Goal: Transaction & Acquisition: Purchase product/service

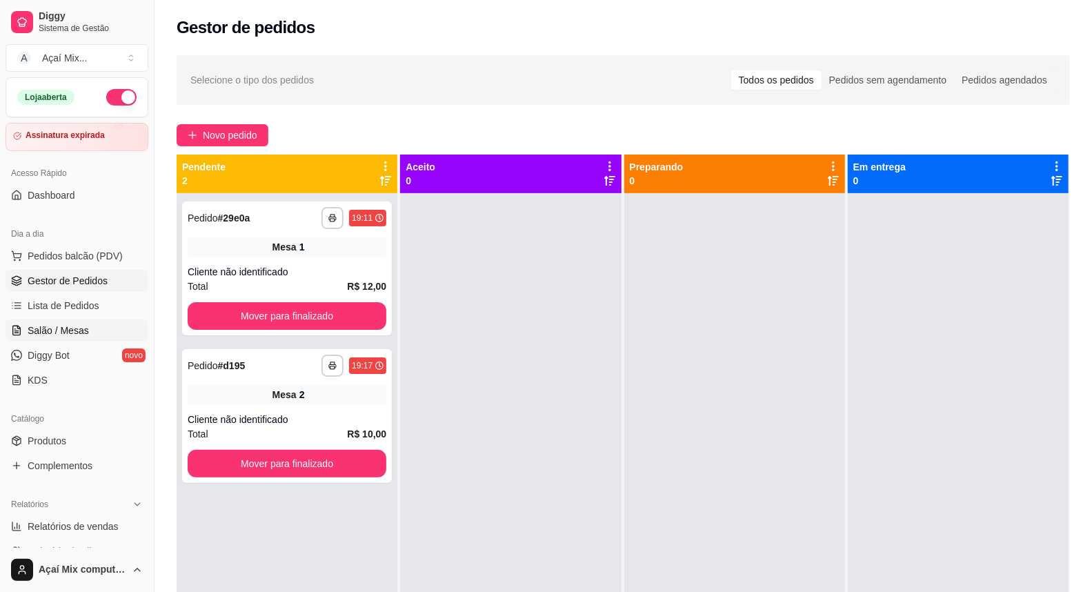
click at [79, 338] on link "Salão / Mesas" at bounding box center [77, 330] width 143 height 22
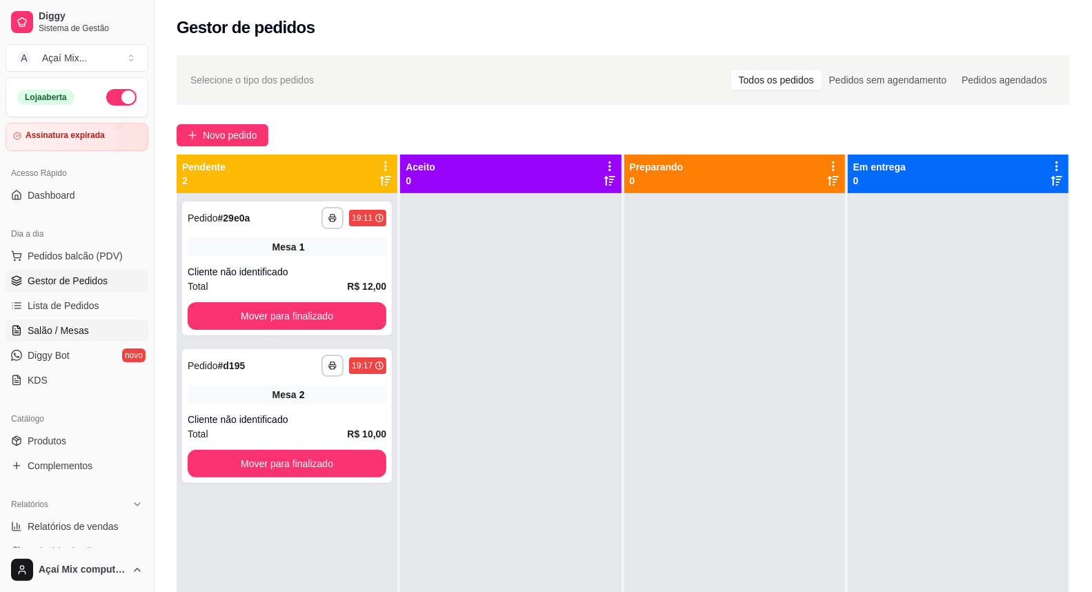
click at [79, 338] on link "Salão / Mesas" at bounding box center [77, 330] width 143 height 22
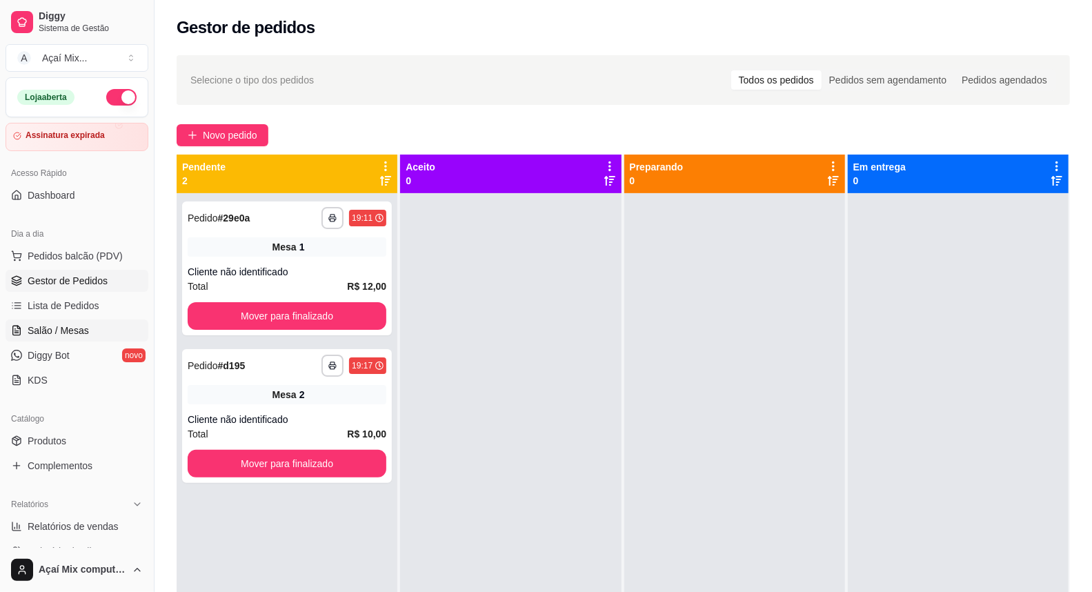
click at [63, 332] on span "Salão / Mesas" at bounding box center [58, 330] width 61 height 14
click at [72, 332] on span "Salão / Mesas" at bounding box center [58, 330] width 61 height 14
click at [74, 332] on span "Salão / Mesas" at bounding box center [58, 330] width 61 height 14
click at [253, 139] on span "Novo pedido" at bounding box center [230, 135] width 54 height 15
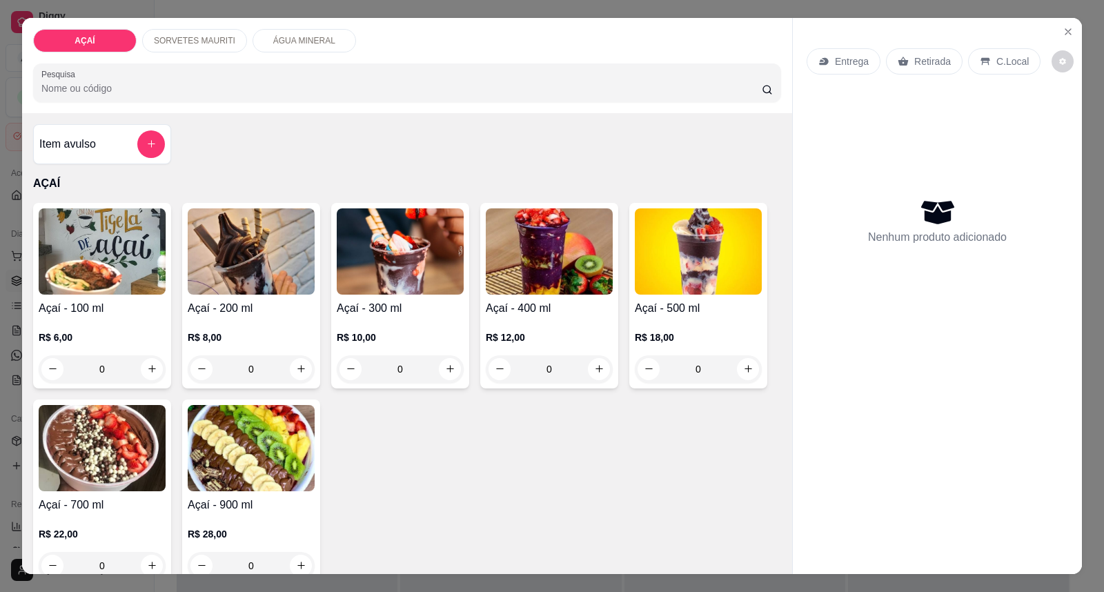
click at [528, 326] on div "R$ 12,00 0" at bounding box center [549, 350] width 127 height 66
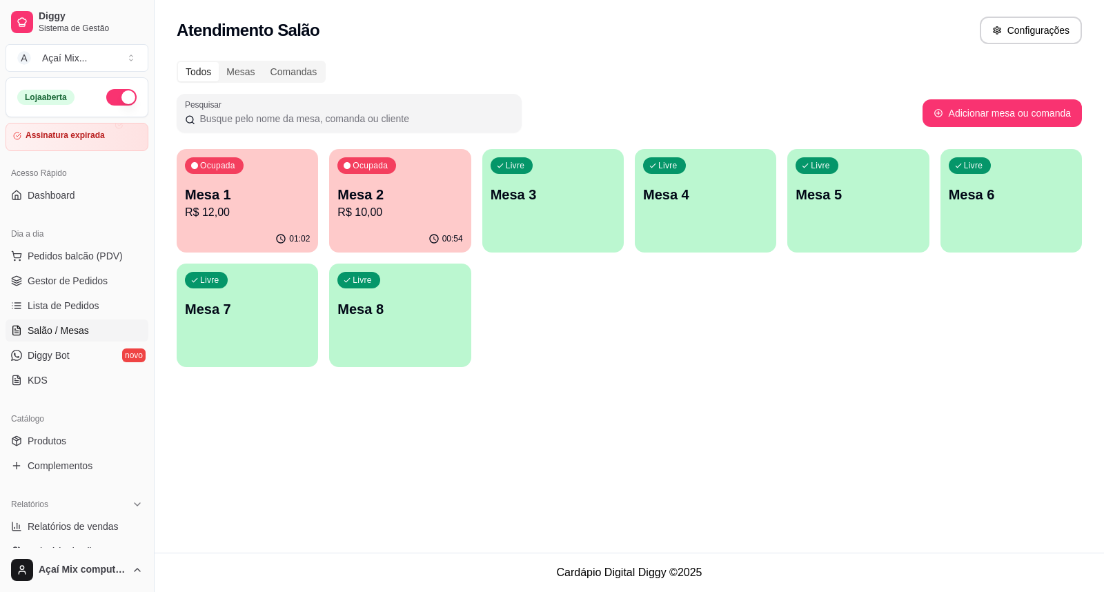
click at [264, 219] on p "R$ 12,00" at bounding box center [247, 212] width 125 height 17
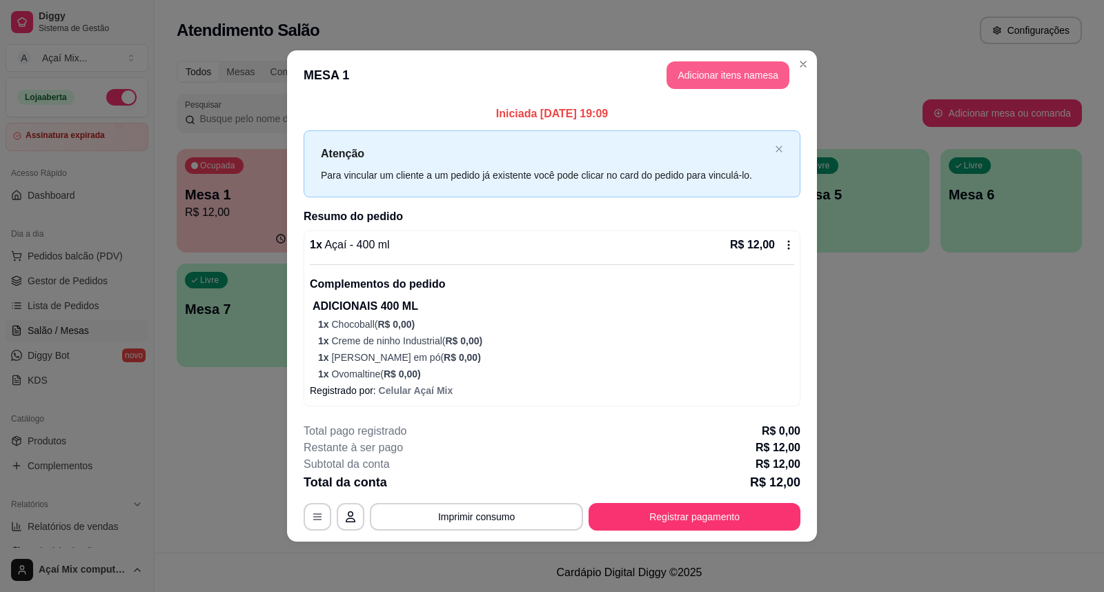
click at [728, 86] on button "Adicionar itens na mesa" at bounding box center [727, 75] width 123 height 28
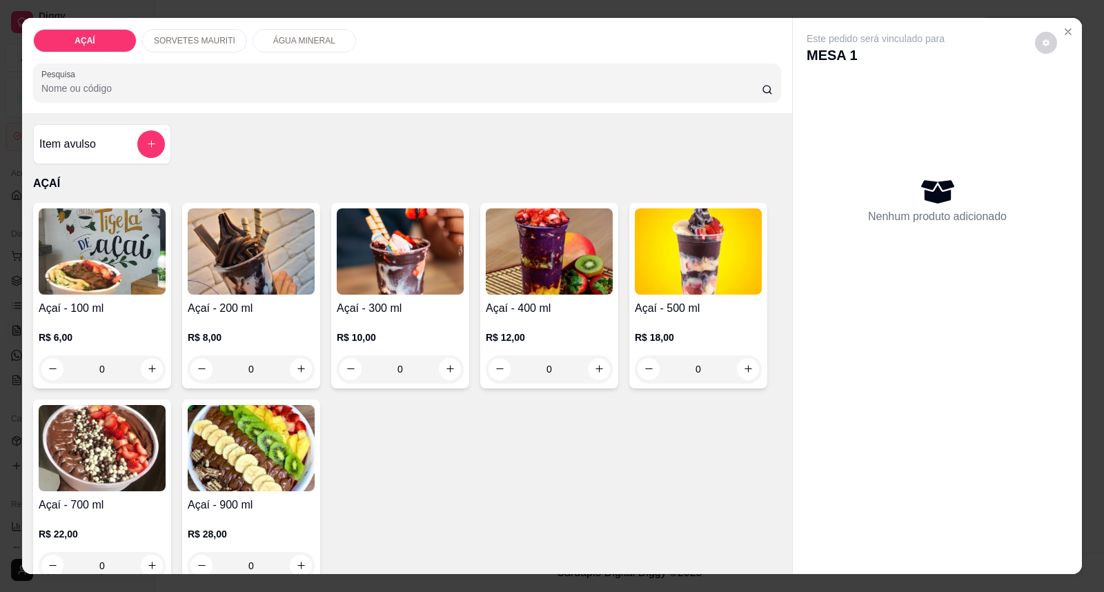
click at [525, 334] on p "R$ 12,00" at bounding box center [549, 337] width 127 height 14
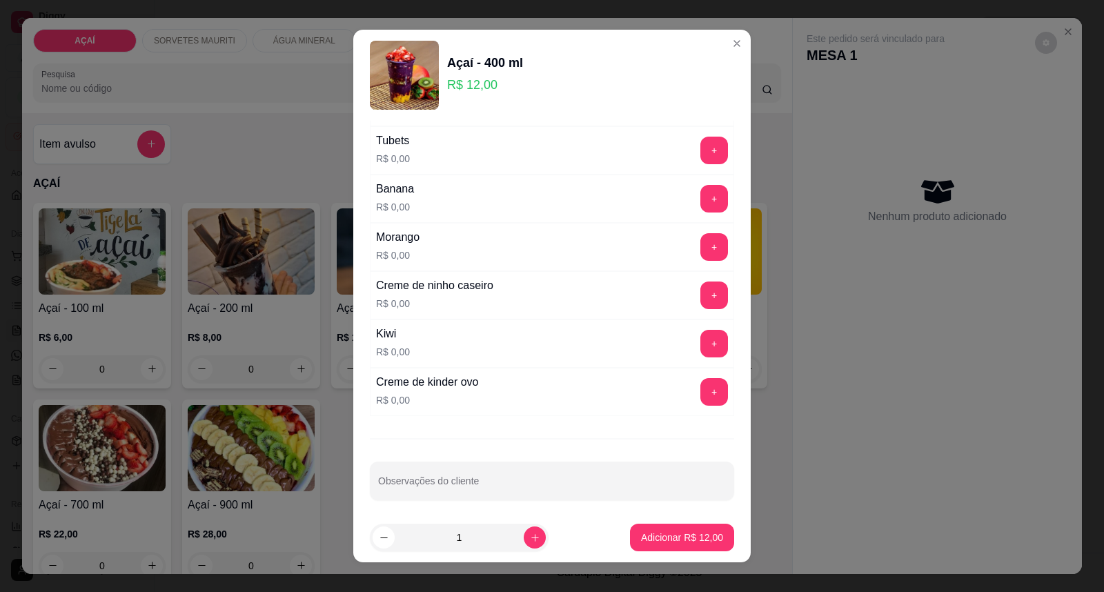
scroll to position [1795, 0]
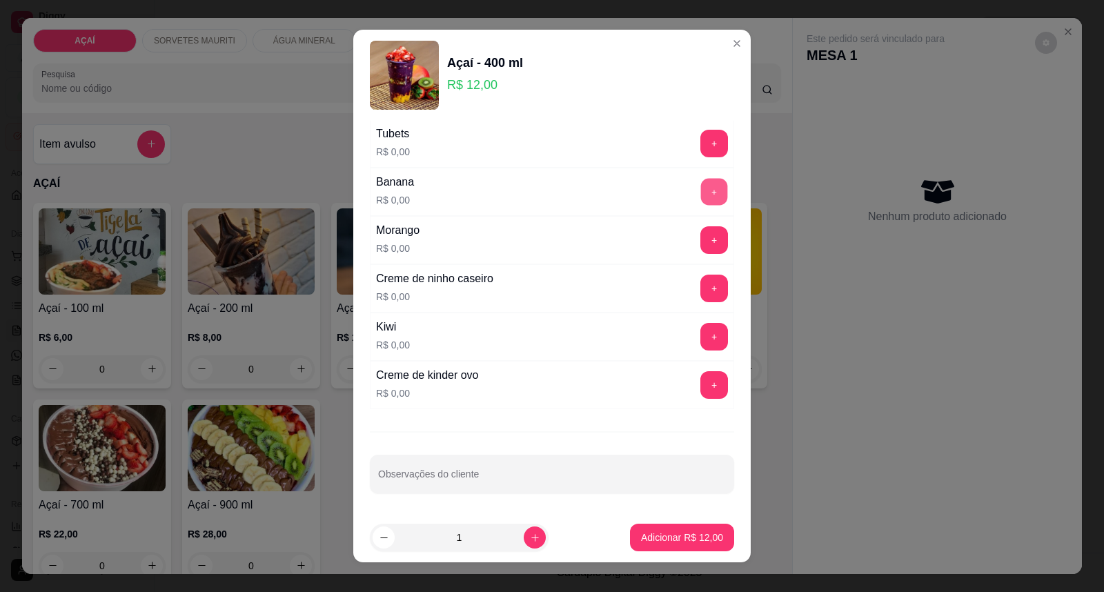
click at [701, 179] on button "+" at bounding box center [714, 192] width 27 height 27
click at [701, 298] on button "+" at bounding box center [714, 288] width 27 height 27
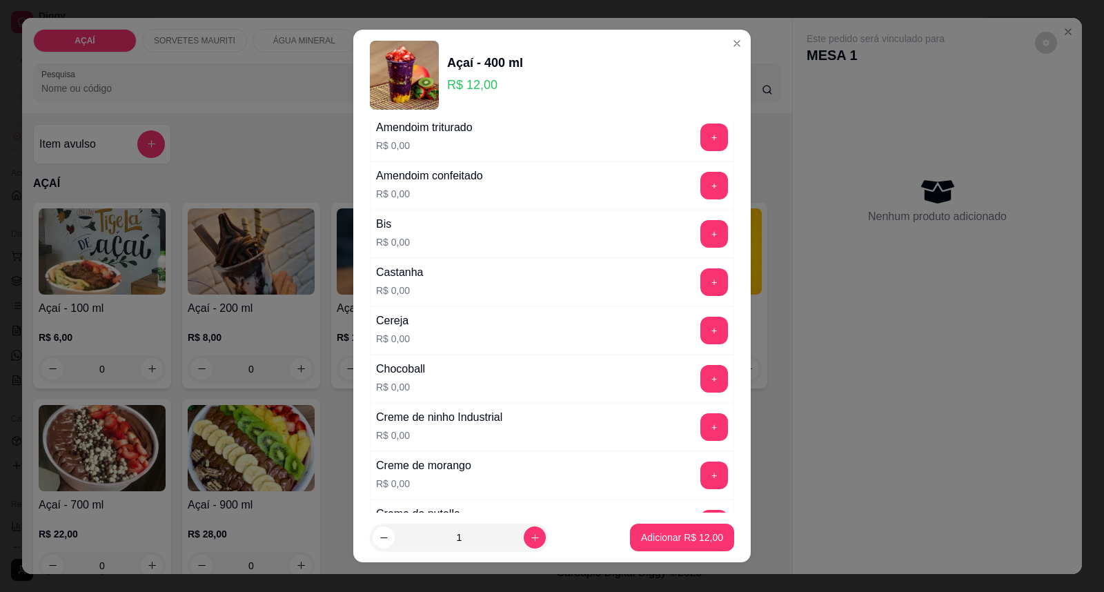
scroll to position [32, 0]
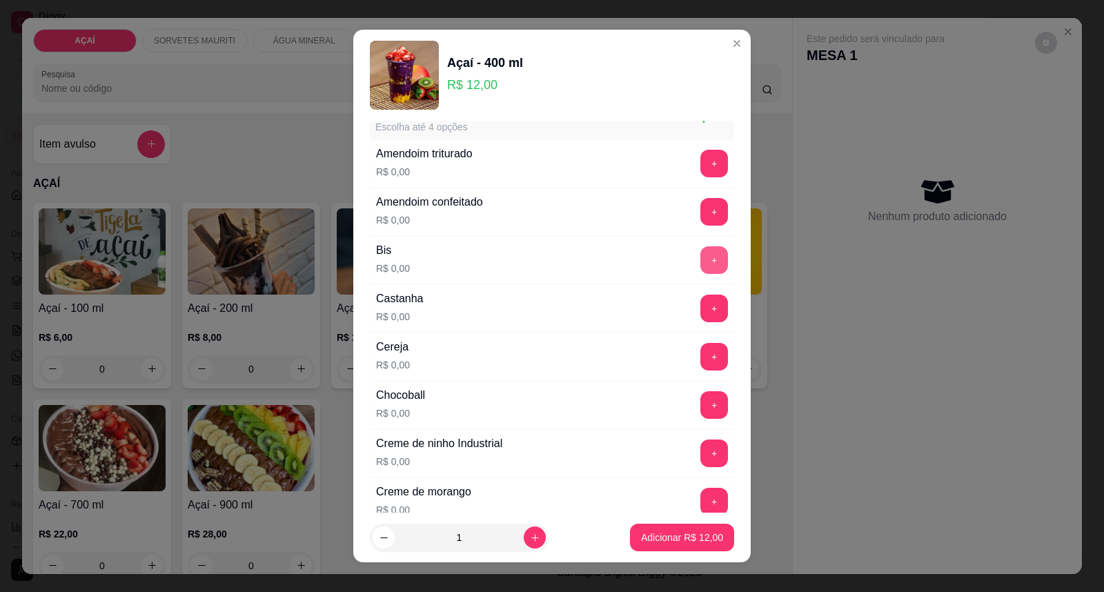
click at [700, 261] on button "+" at bounding box center [714, 260] width 28 height 28
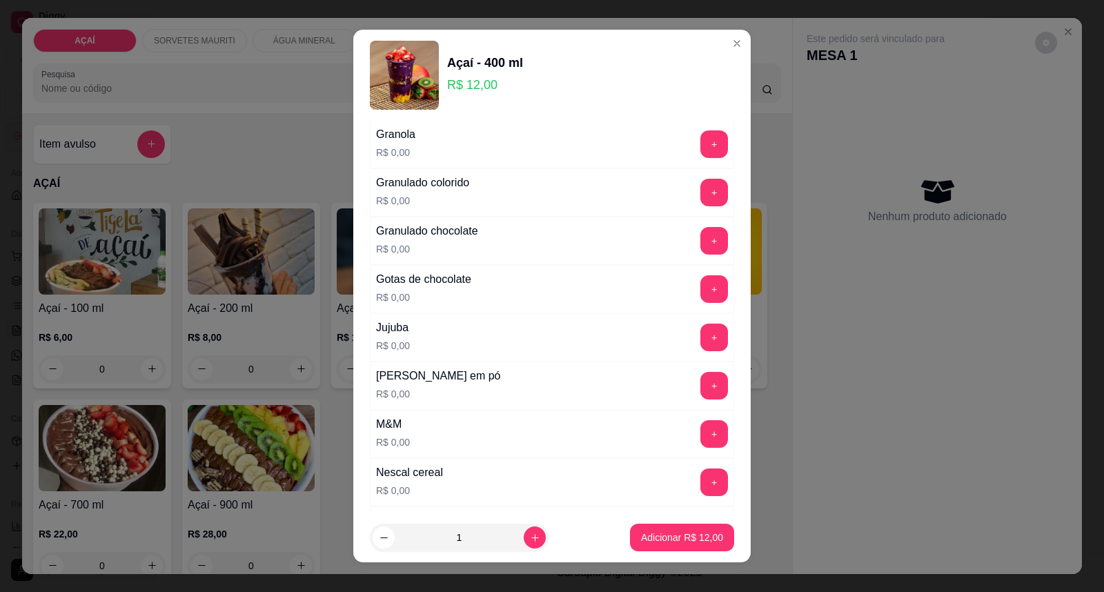
scroll to position [1182, 0]
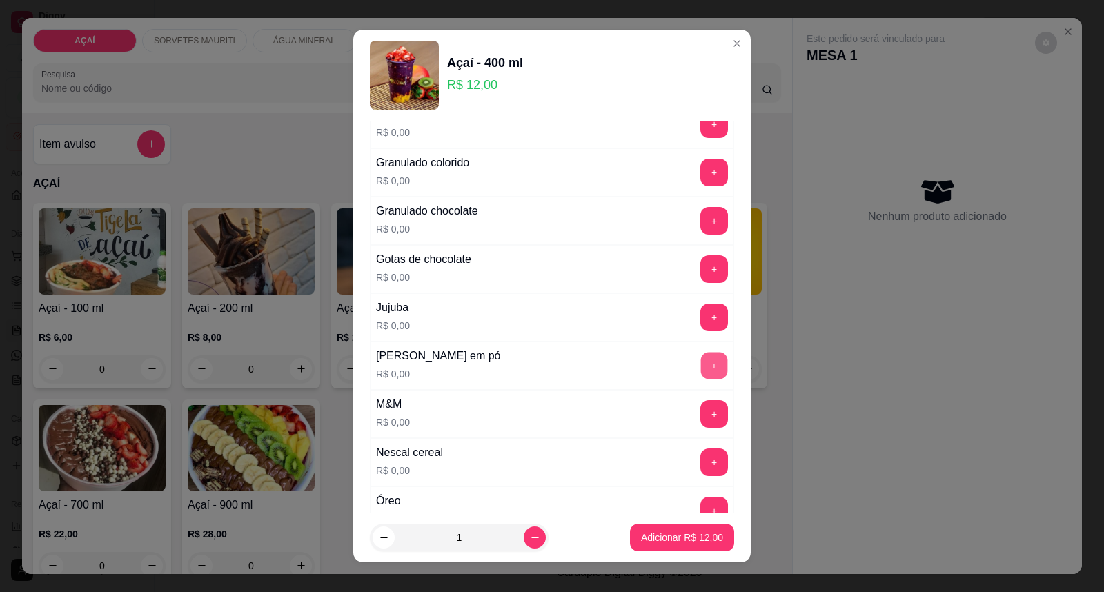
click at [701, 363] on button "+" at bounding box center [714, 365] width 27 height 27
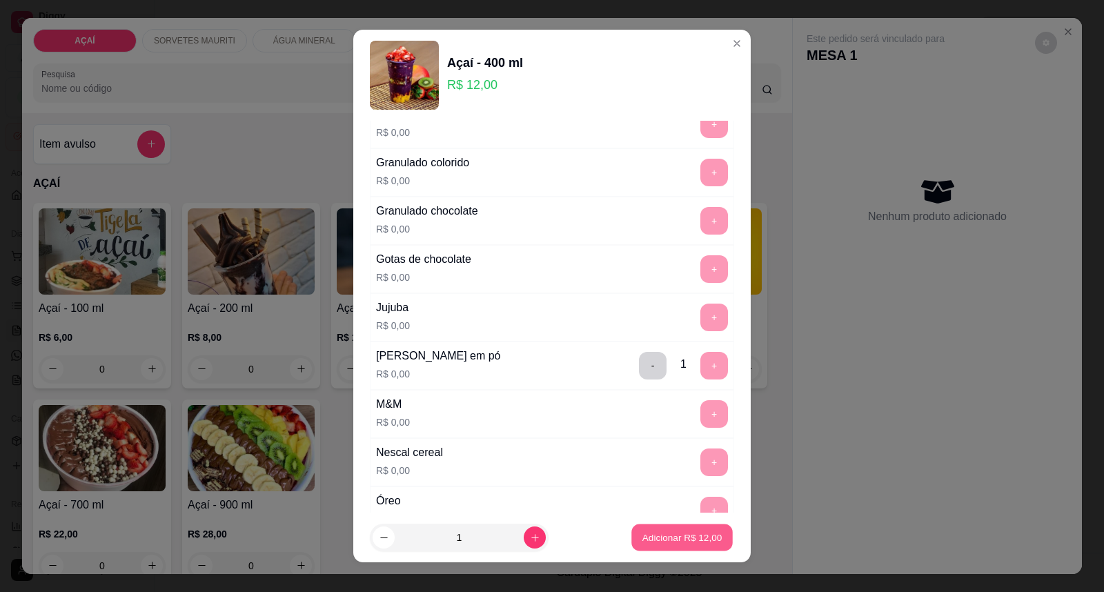
click at [672, 548] on button "Adicionar R$ 12,00" at bounding box center [681, 537] width 101 height 27
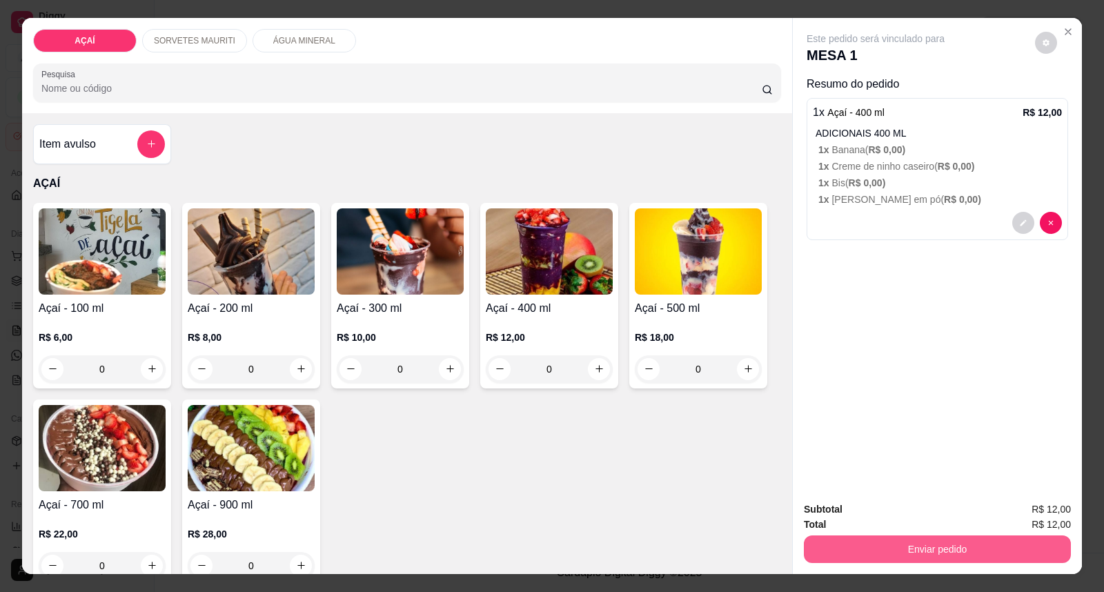
click at [864, 562] on button "Enviar pedido" at bounding box center [937, 549] width 267 height 28
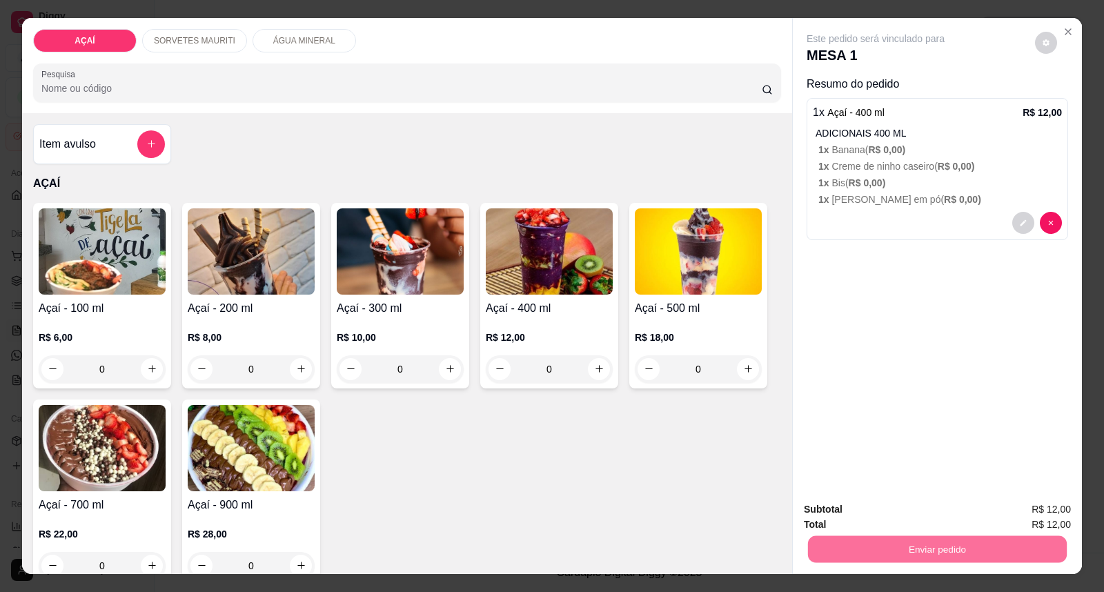
click at [1066, 514] on button "Enviar pedido" at bounding box center [1034, 516] width 78 height 26
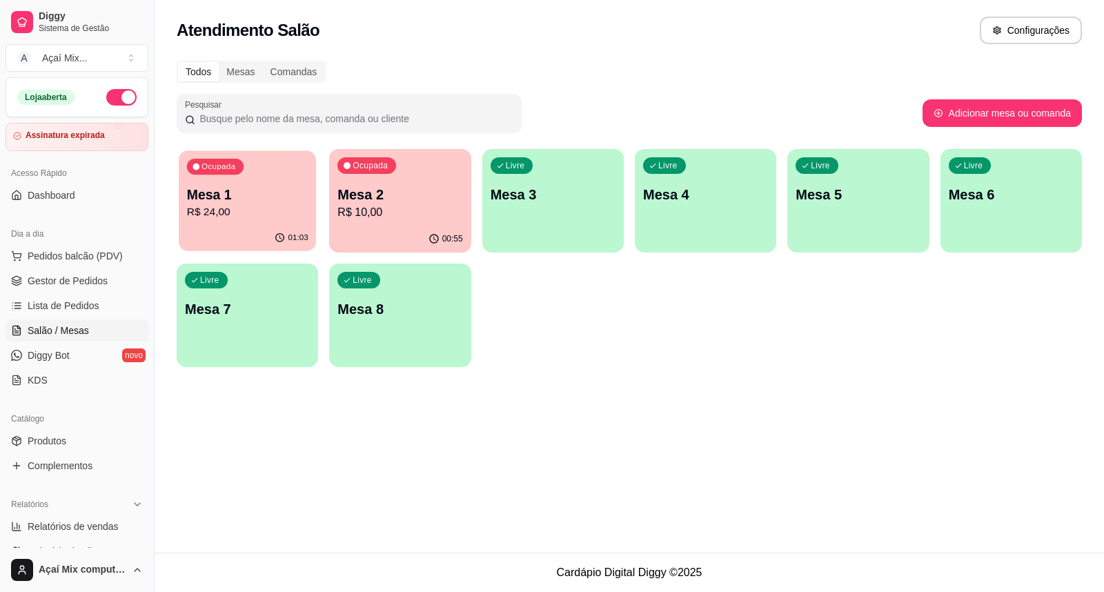
click at [272, 228] on div "01:03" at bounding box center [247, 238] width 137 height 26
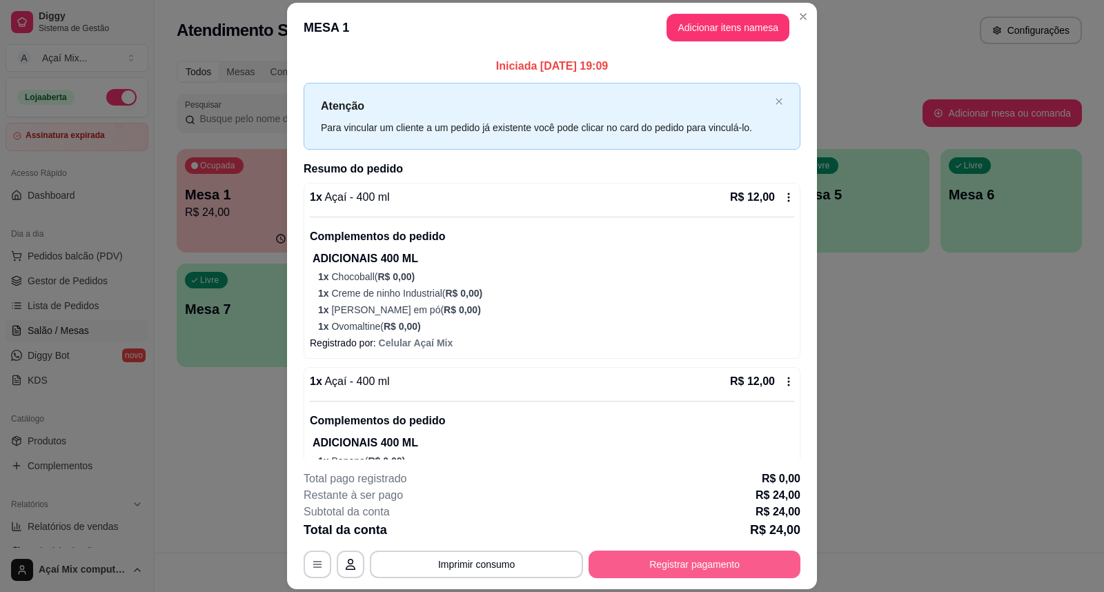
click at [675, 564] on button "Registrar pagamento" at bounding box center [694, 564] width 212 height 28
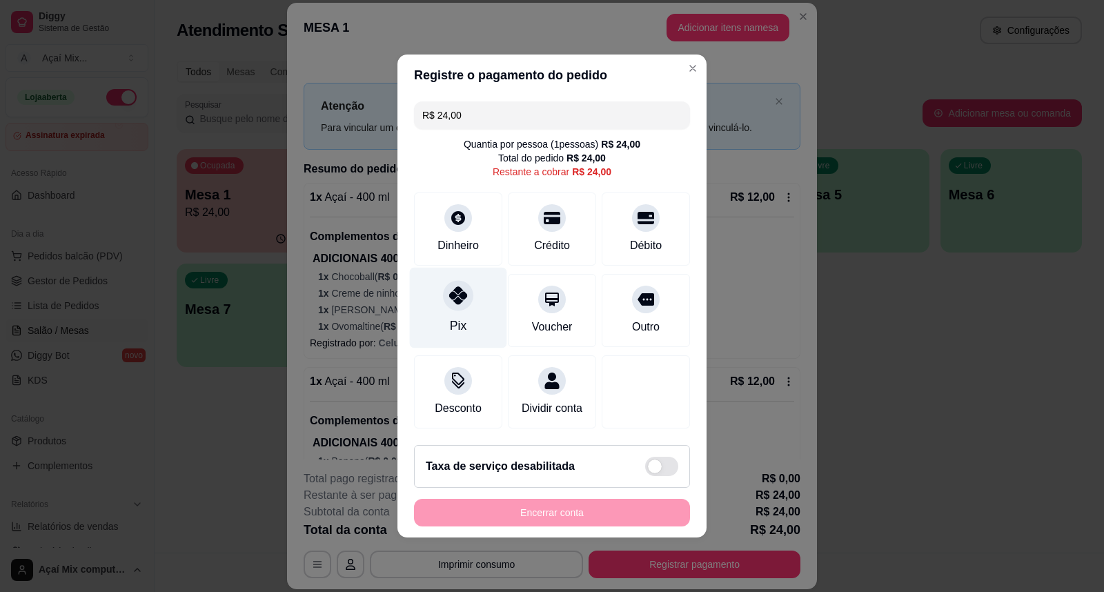
click at [492, 328] on div "Pix" at bounding box center [458, 308] width 97 height 81
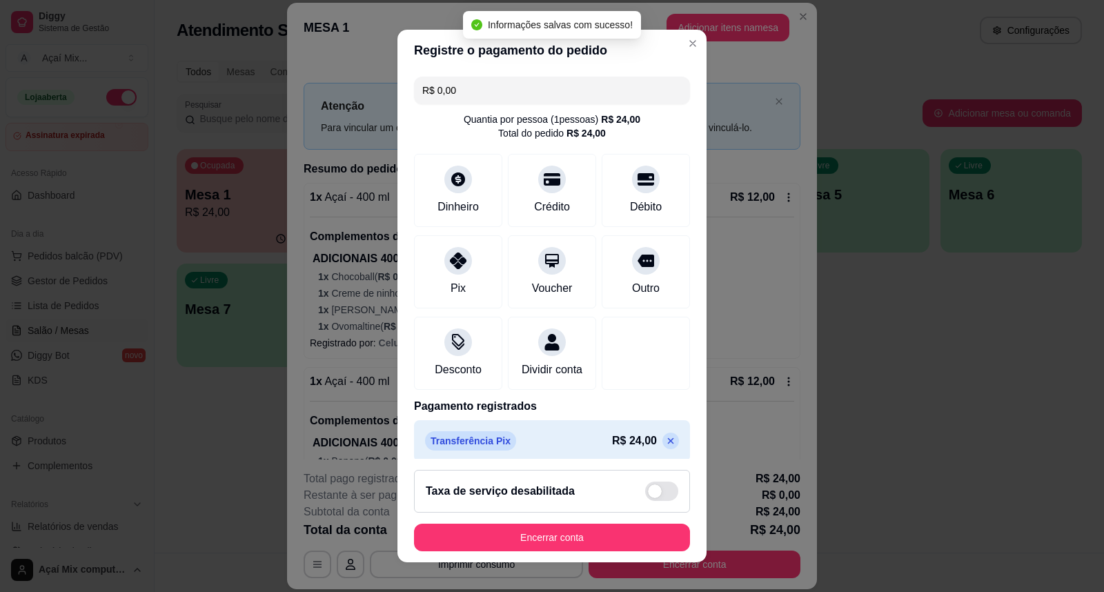
type input "R$ 0,00"
click at [608, 521] on footer "Taxa de serviço desabilitada Encerrar conta" at bounding box center [551, 510] width 309 height 103
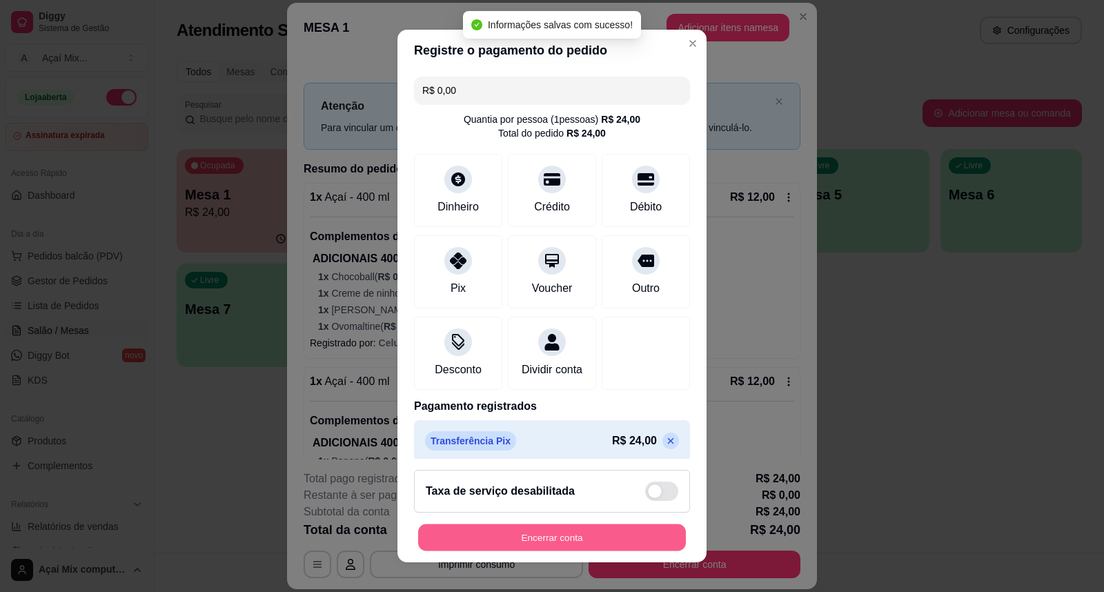
click at [626, 536] on button "Encerrar conta" at bounding box center [552, 537] width 268 height 27
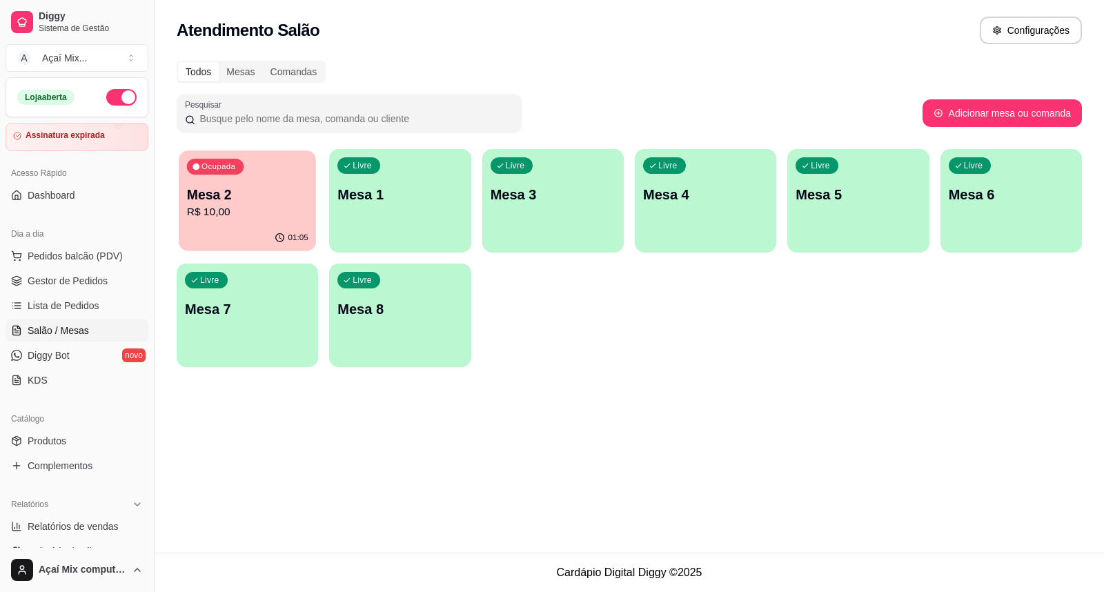
click at [300, 239] on p "01:05" at bounding box center [298, 237] width 20 height 11
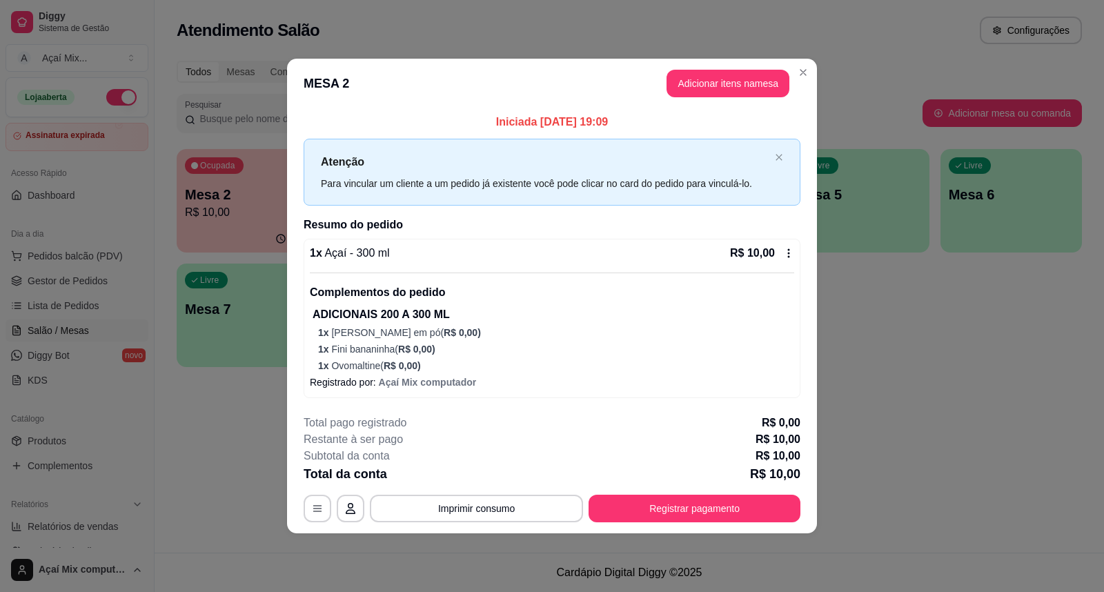
click at [705, 528] on footer "**********" at bounding box center [552, 468] width 530 height 130
click at [700, 509] on button "Registrar pagamento" at bounding box center [694, 509] width 212 height 28
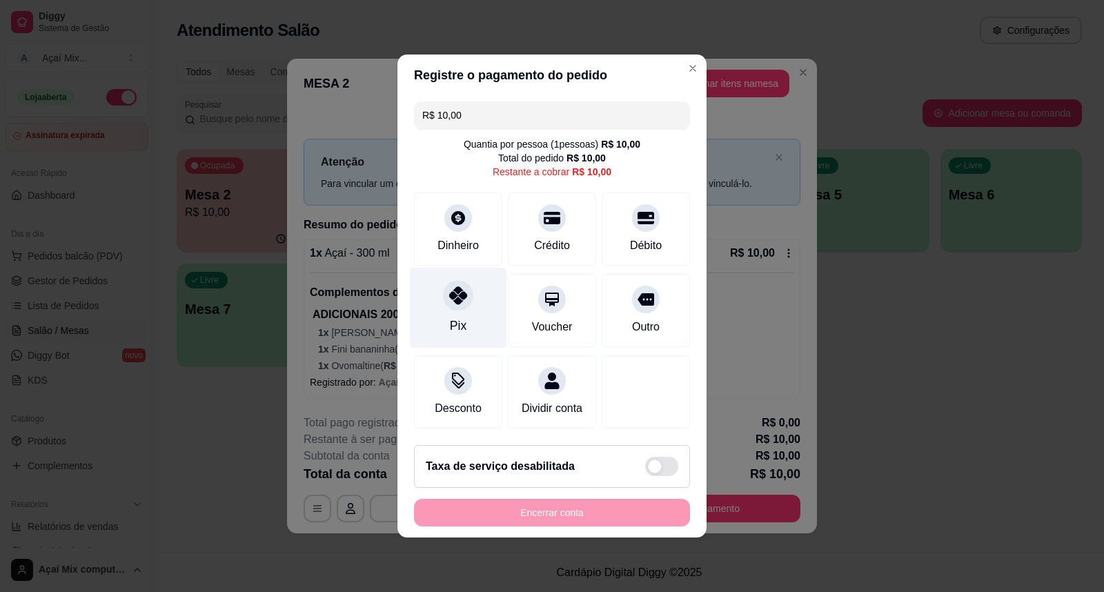
click at [467, 312] on div "Pix" at bounding box center [458, 308] width 97 height 81
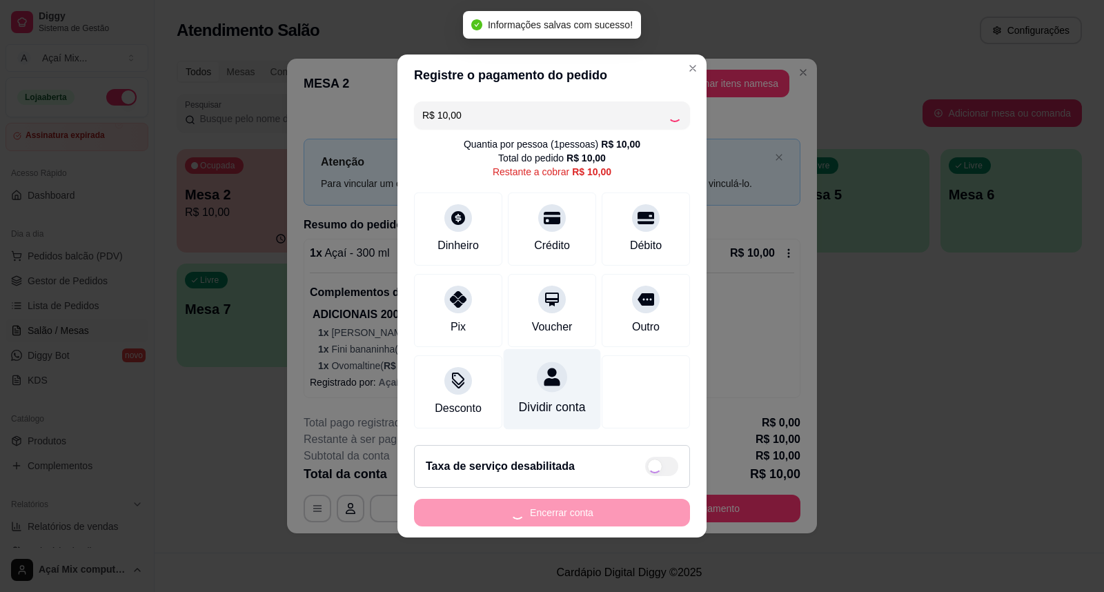
type input "R$ 0,00"
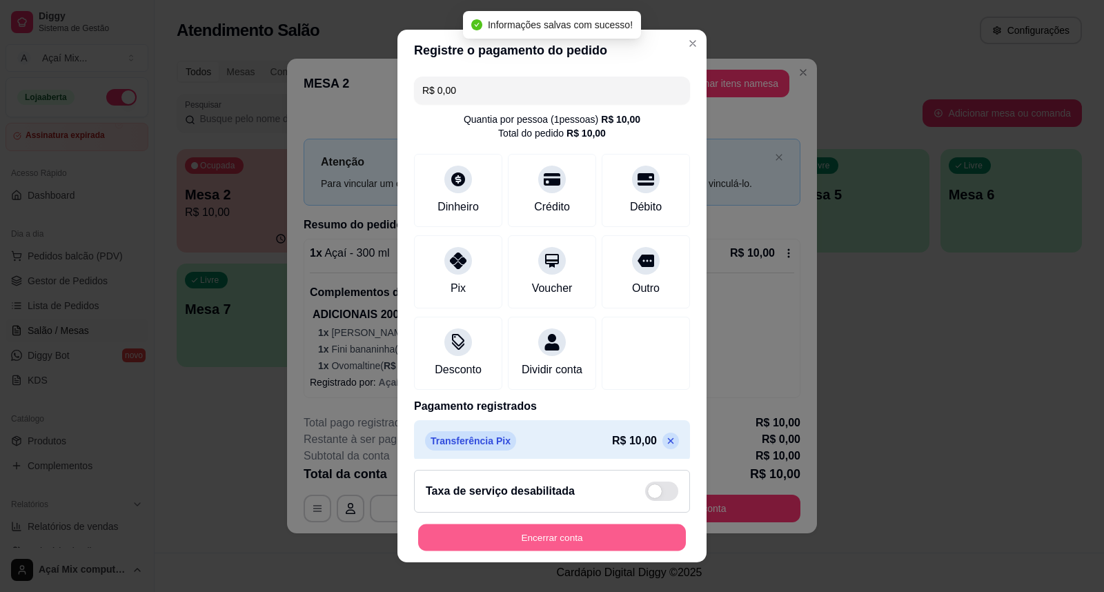
click at [577, 532] on button "Encerrar conta" at bounding box center [552, 537] width 268 height 27
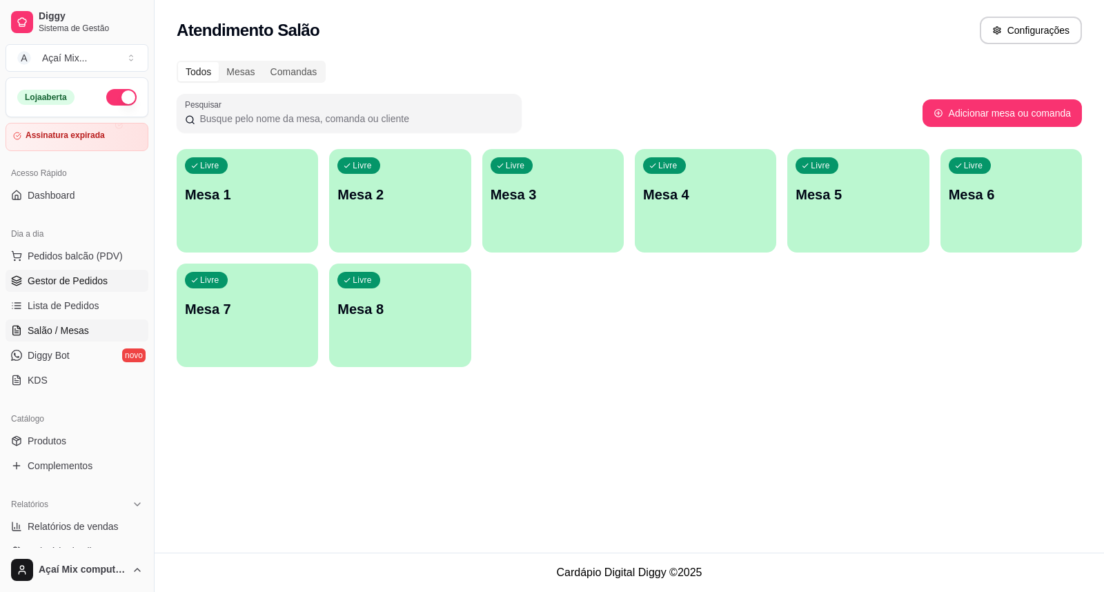
click at [70, 288] on link "Gestor de Pedidos" at bounding box center [77, 281] width 143 height 22
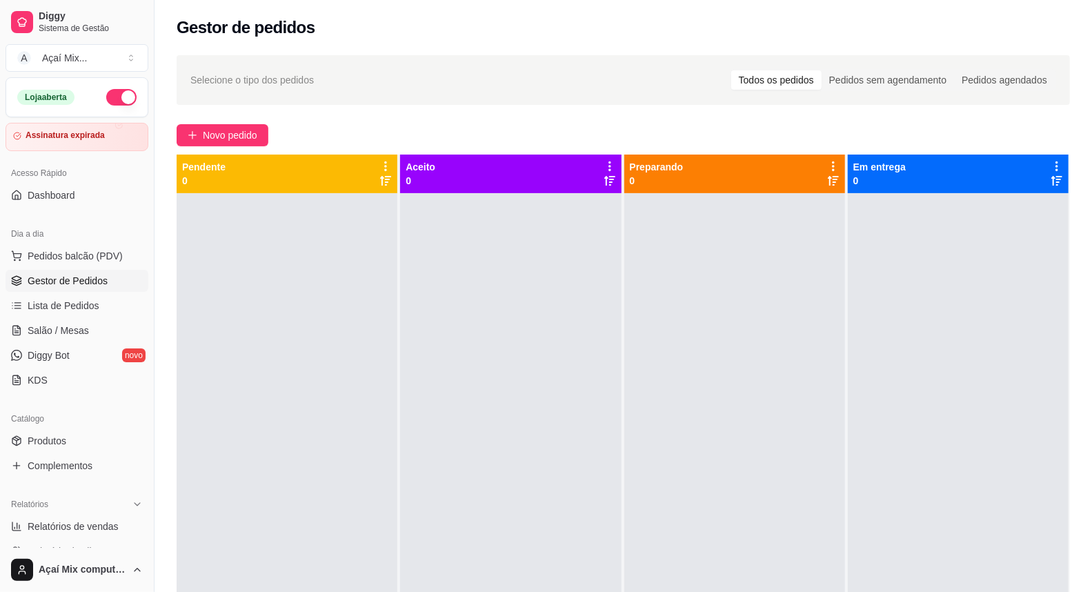
click at [212, 148] on div "Selecione o tipo dos pedidos Todos os pedidos Pedidos sem agendamento Pedidos a…" at bounding box center [623, 405] width 937 height 716
click at [223, 124] on button "Novo pedido" at bounding box center [223, 135] width 92 height 22
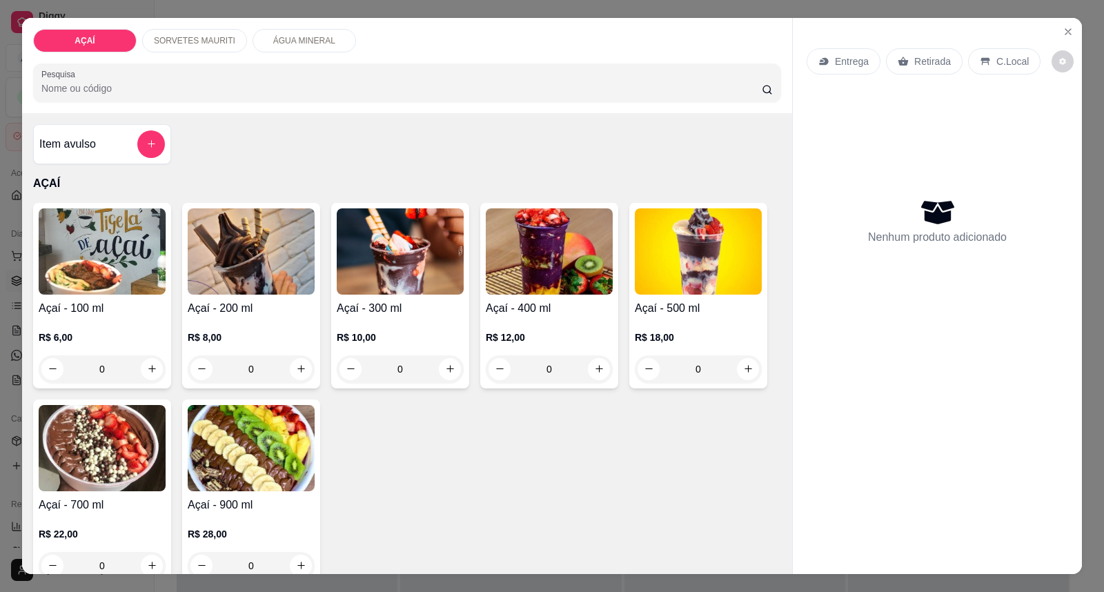
click at [512, 297] on div "Açaí - 400 ml R$ 12,00 0" at bounding box center [549, 296] width 138 height 186
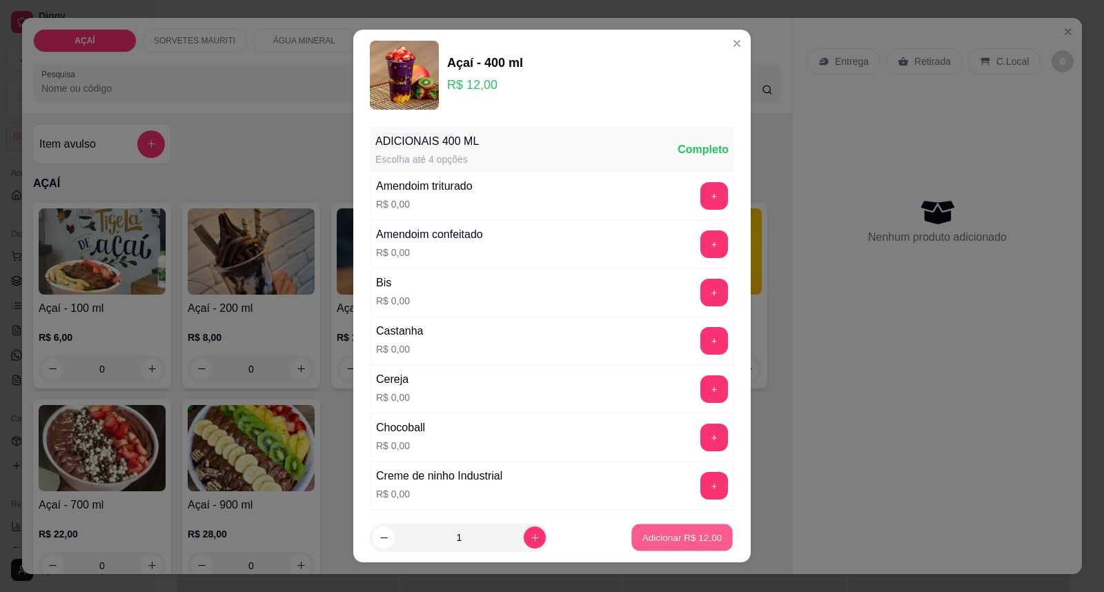
click at [642, 541] on p "Adicionar R$ 12,00" at bounding box center [682, 536] width 80 height 13
type input "1"
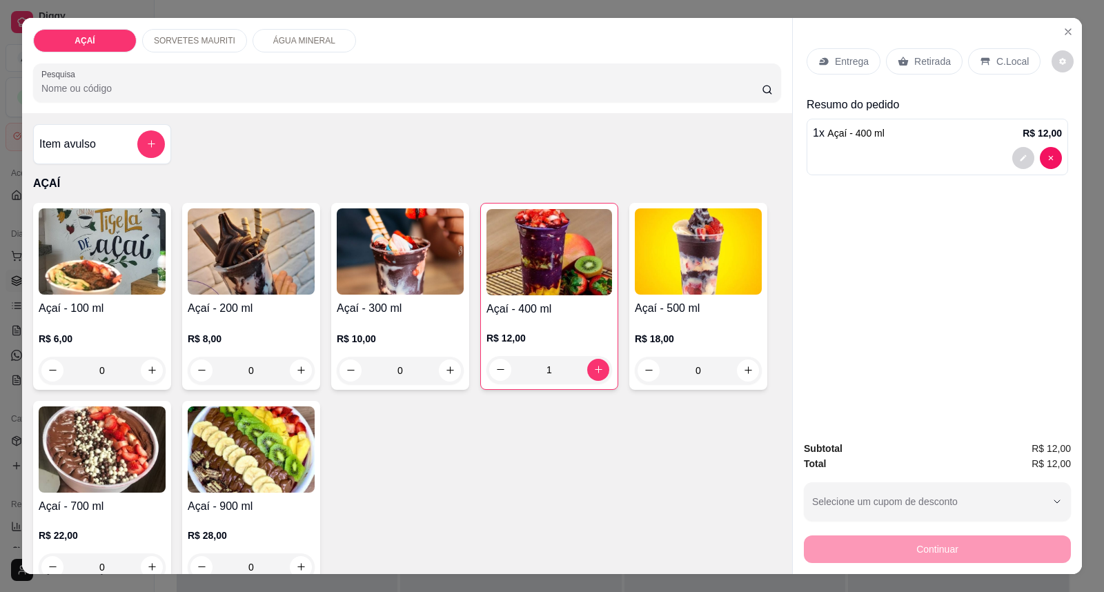
click at [821, 62] on icon at bounding box center [823, 61] width 9 height 8
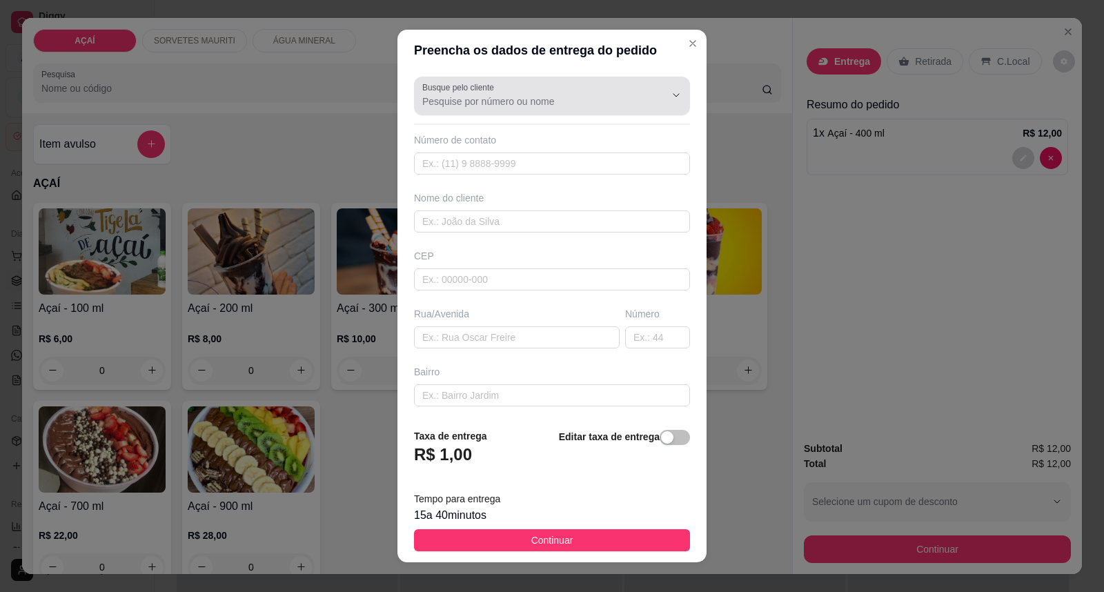
click at [495, 94] on input "Busque pelo cliente" at bounding box center [532, 101] width 221 height 14
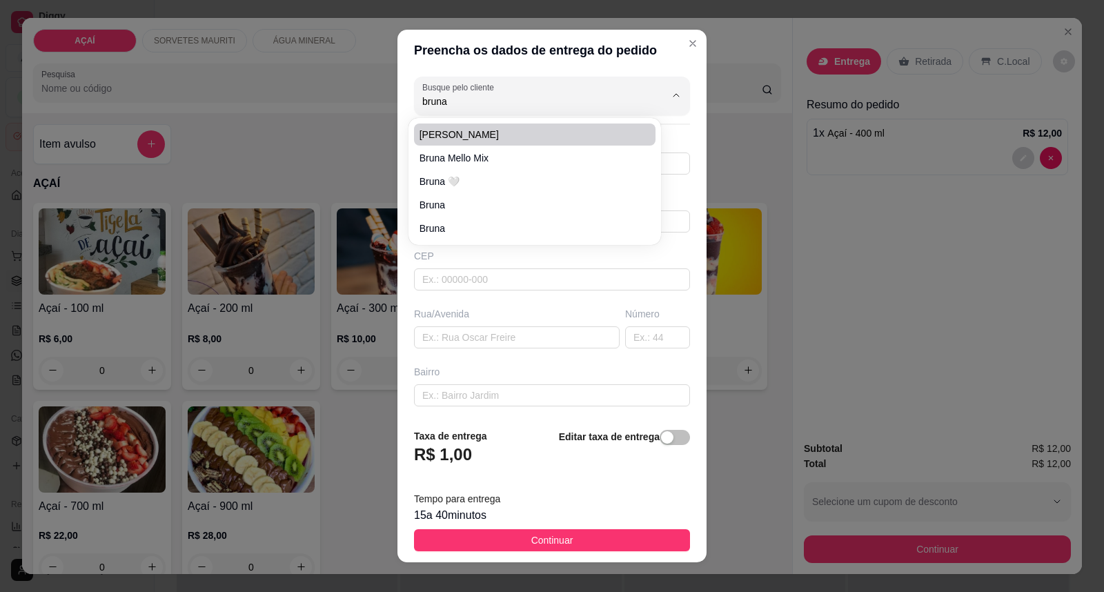
click at [516, 142] on li "[PERSON_NAME]" at bounding box center [535, 134] width 242 height 22
type input "[PERSON_NAME]"
type input "81215015"
type input "[PERSON_NAME]"
type input "57520000000"
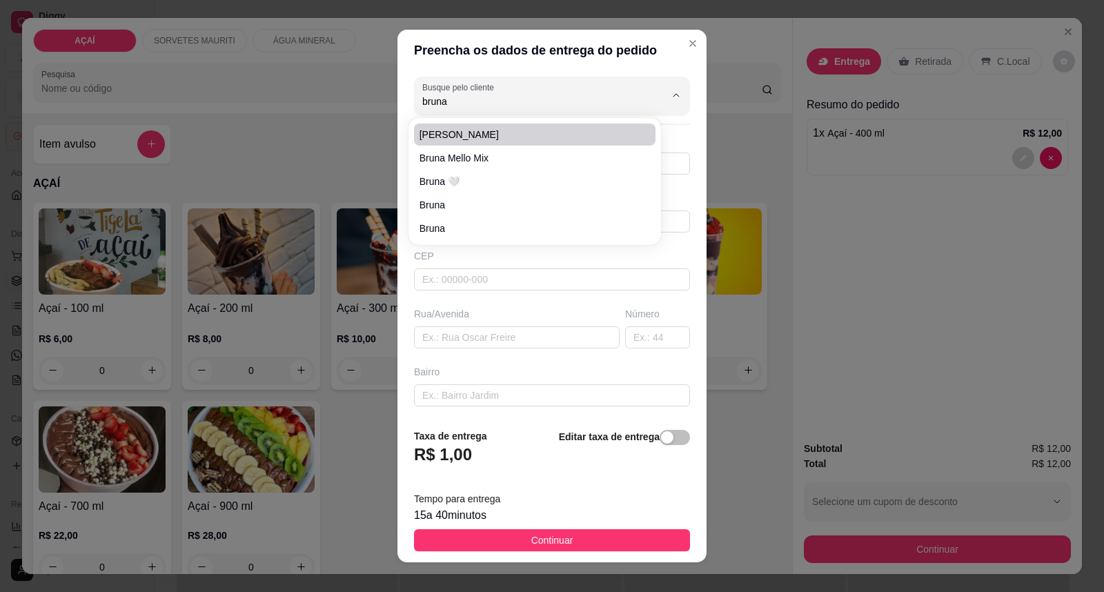
type input "12"
type input "travessa [PERSON_NAME]"
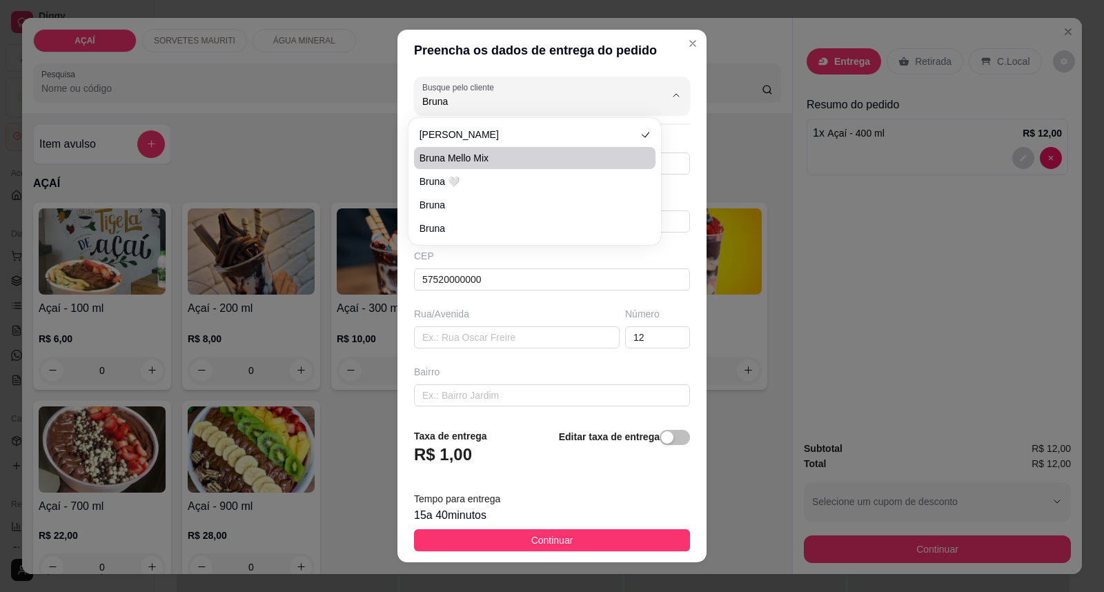
click at [519, 156] on span "Bruna Mello Mix" at bounding box center [527, 158] width 217 height 14
type input "Bruna Mello Mix"
type input "982021621"
type input "Bruna Mello Mix"
type input "5752000000000"
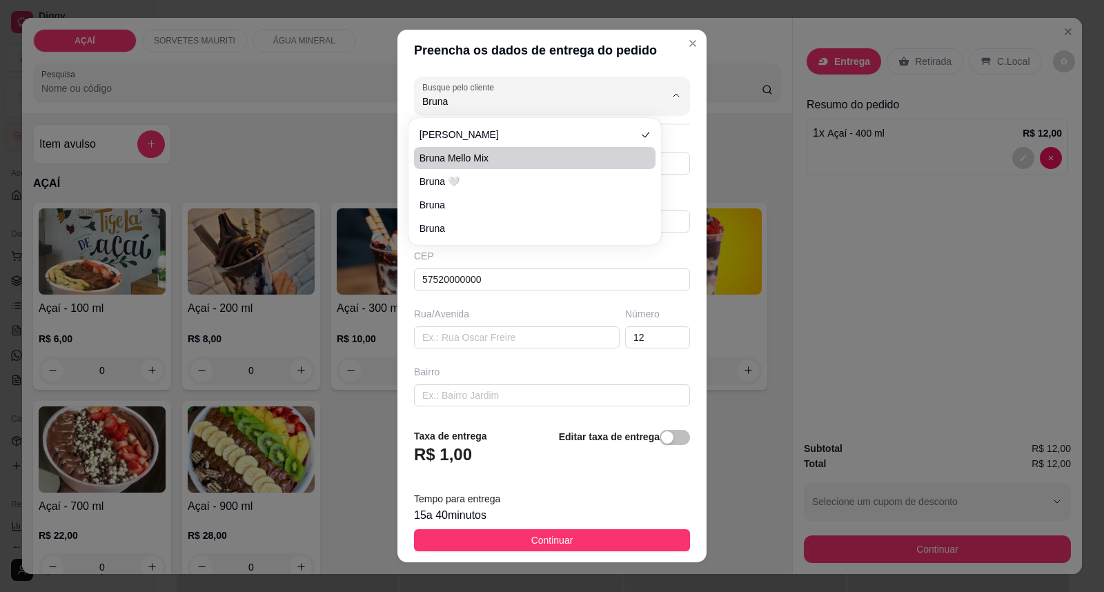
type input "Maravilha"
type input "Entrega na rua [GEOGRAPHIC_DATA] Na casa do jogo do bich0"
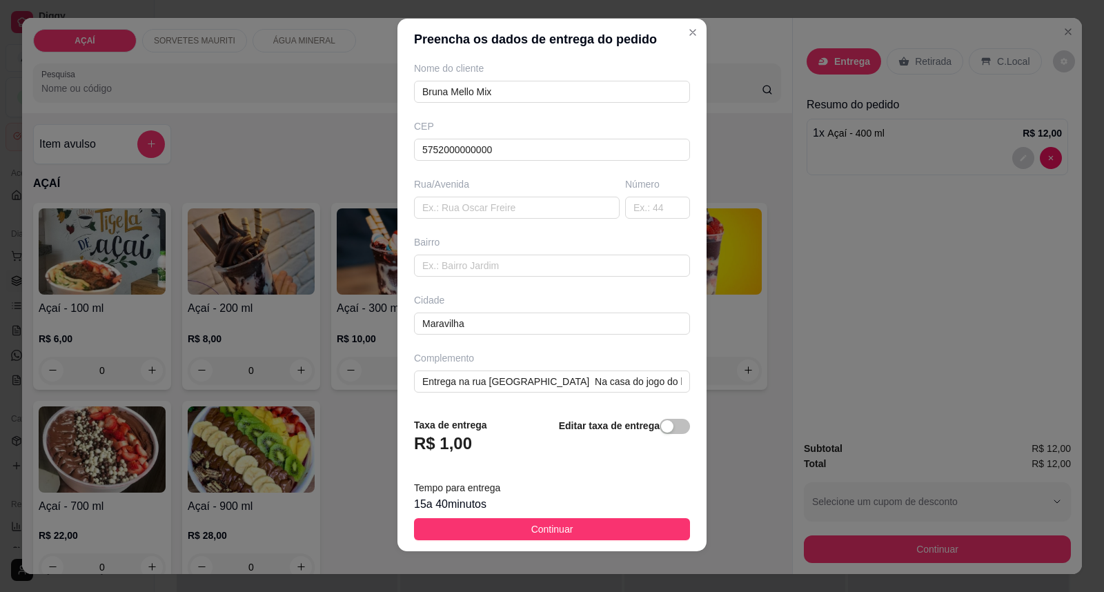
scroll to position [14, 0]
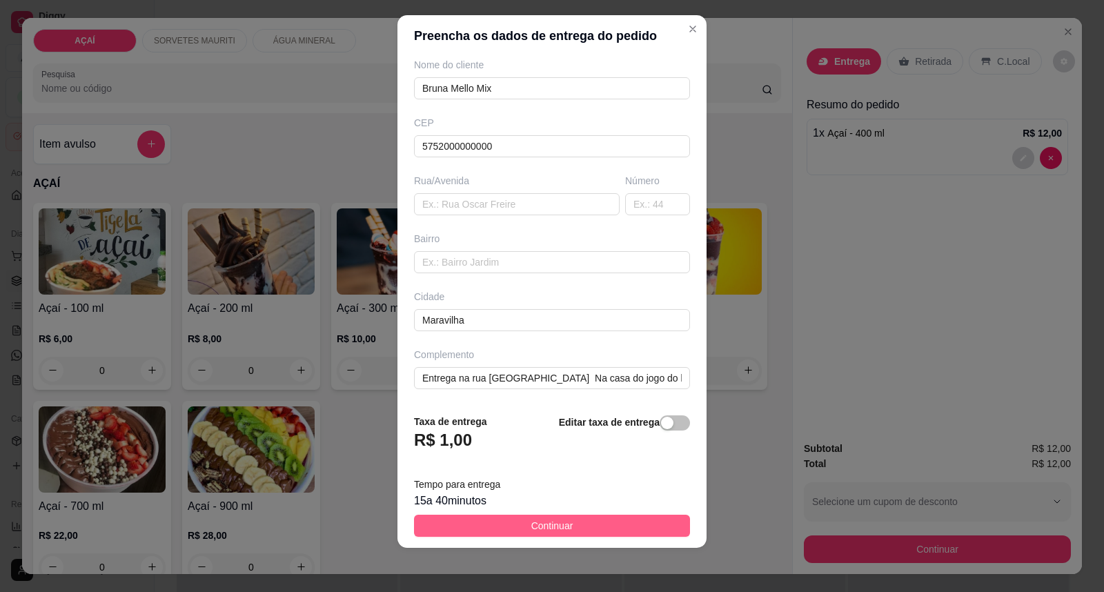
type input "Bruna Mello Mix"
click at [588, 520] on button "Continuar" at bounding box center [552, 526] width 276 height 22
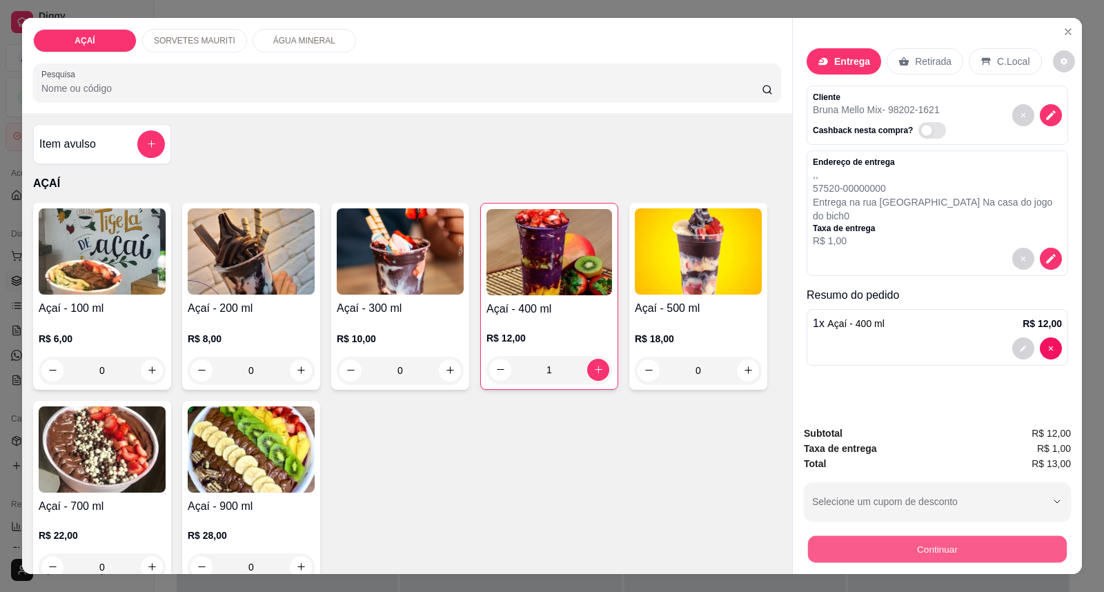
click at [847, 554] on button "Continuar" at bounding box center [937, 549] width 259 height 27
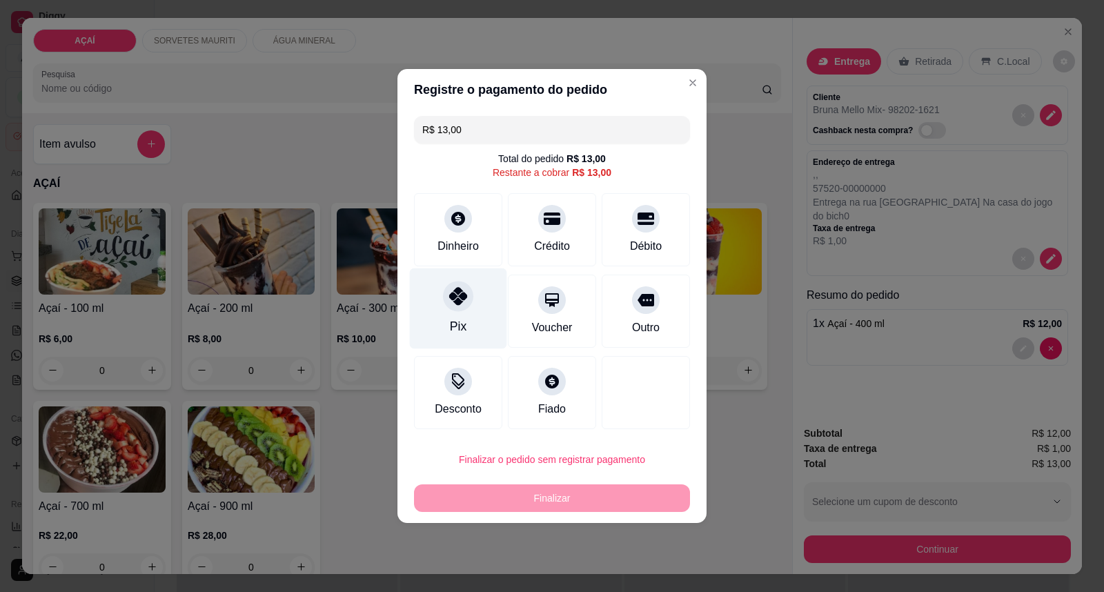
click at [466, 308] on div "Pix" at bounding box center [458, 308] width 97 height 81
type input "R$ 0,00"
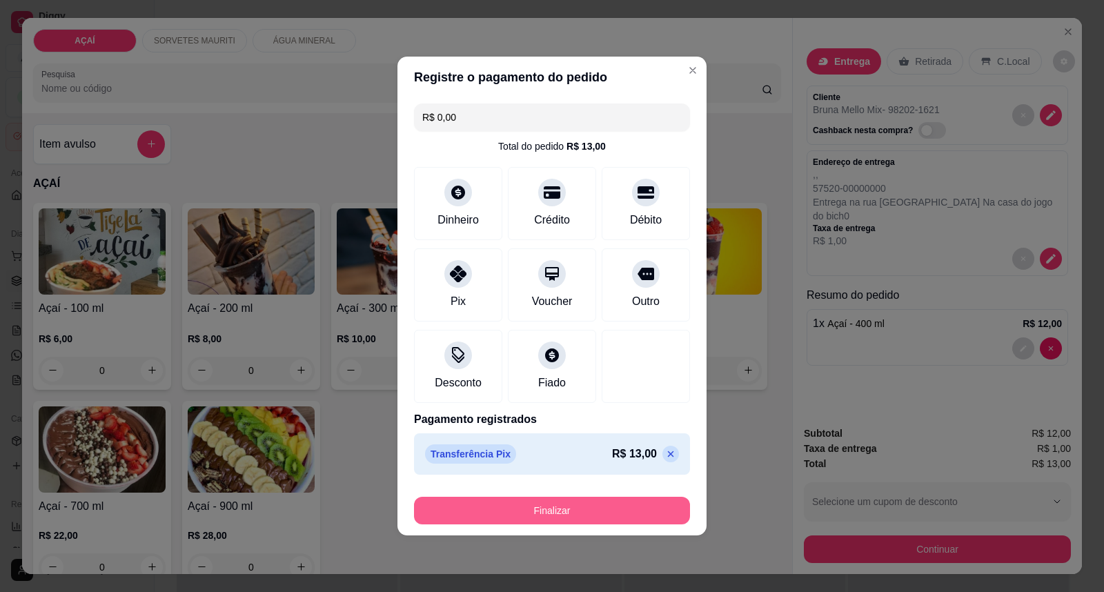
click at [564, 502] on button "Finalizar" at bounding box center [552, 511] width 276 height 28
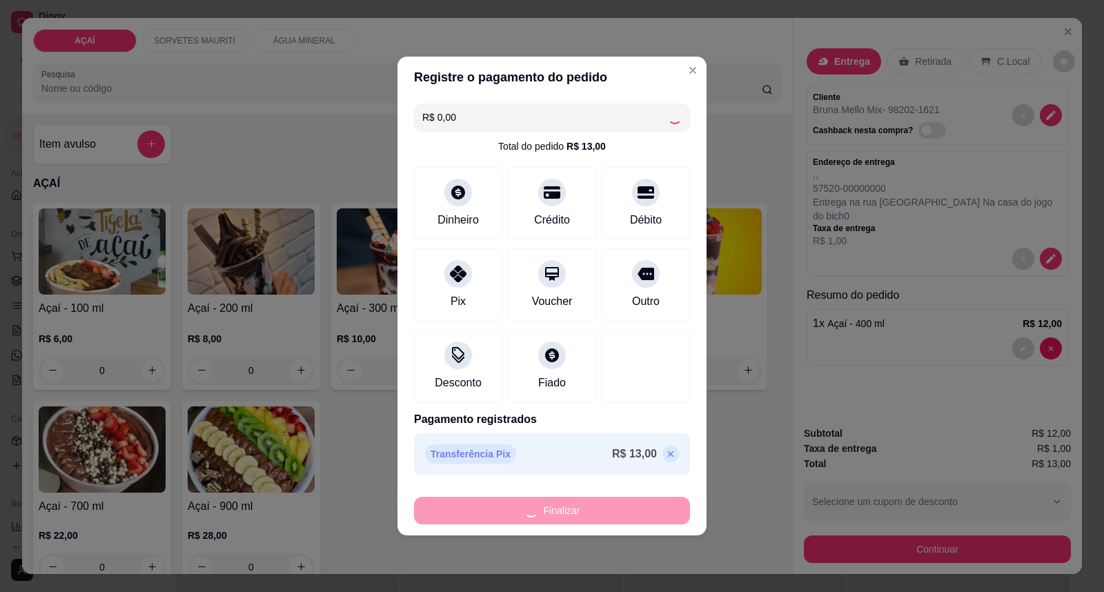
type input "0"
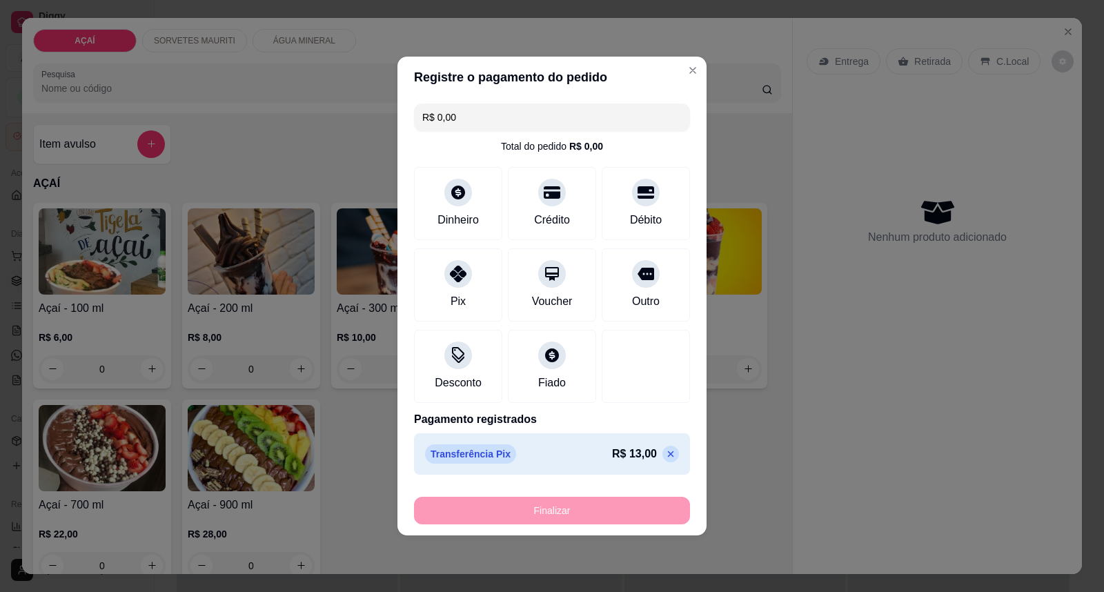
type input "-R$ 13,00"
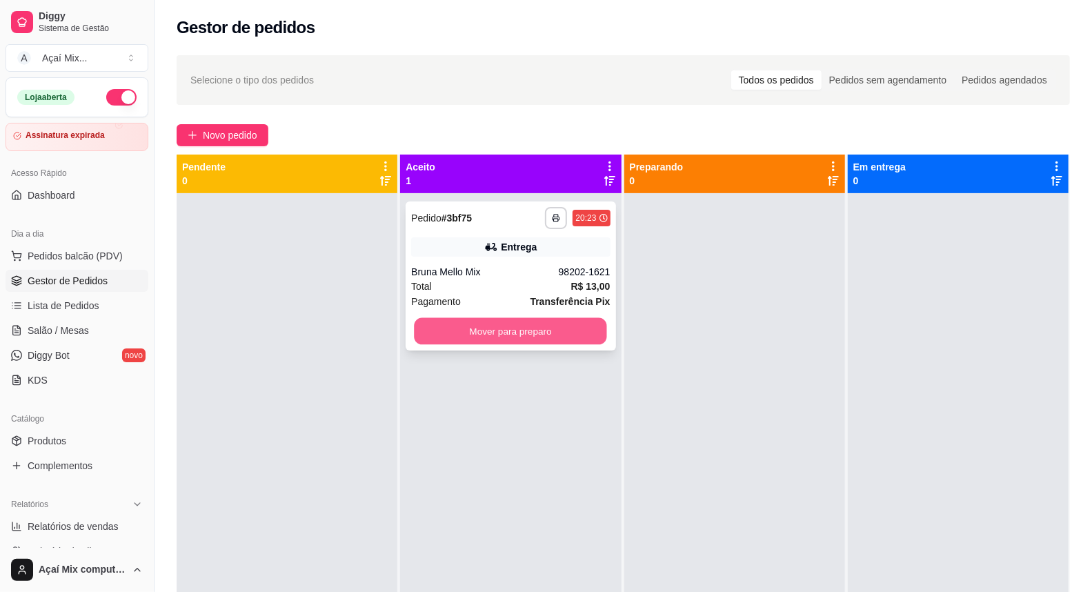
click at [440, 331] on button "Mover para preparo" at bounding box center [511, 331] width 193 height 27
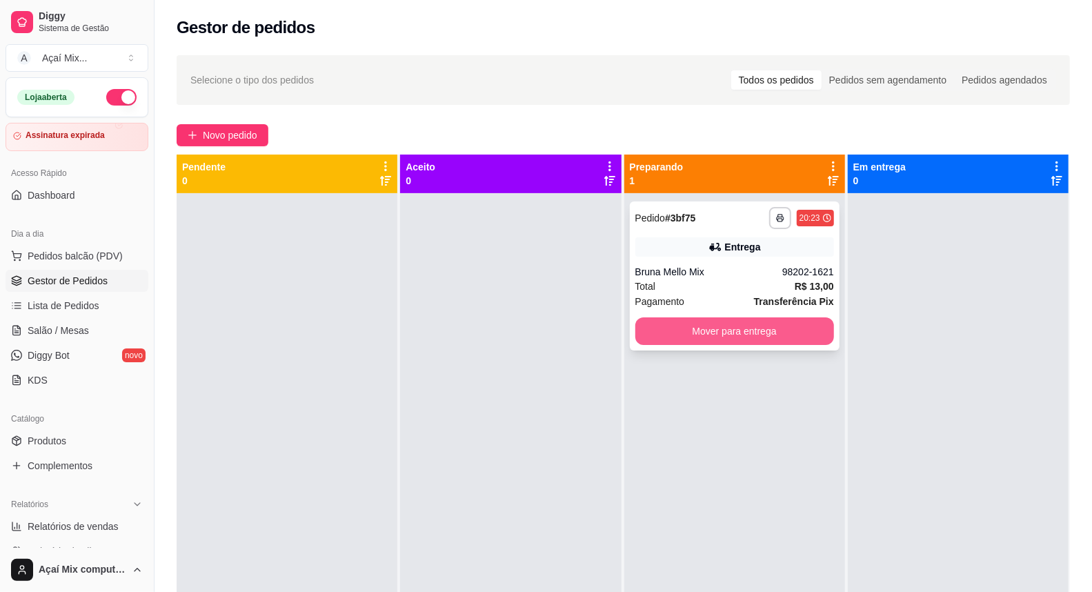
click at [807, 317] on button "Mover para entrega" at bounding box center [734, 331] width 199 height 28
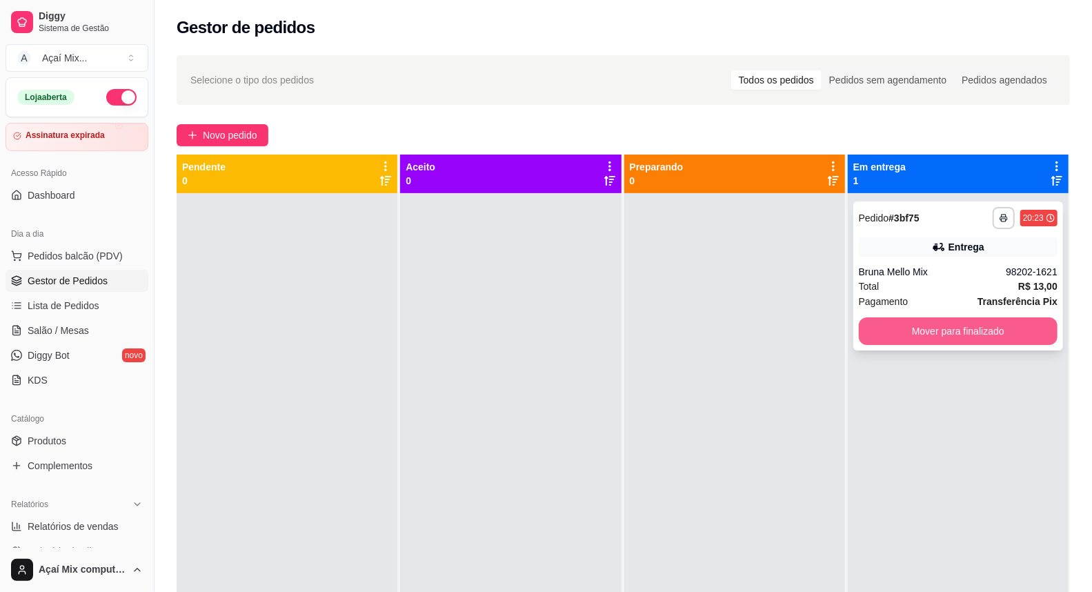
click at [913, 335] on button "Mover para finalizado" at bounding box center [958, 331] width 199 height 28
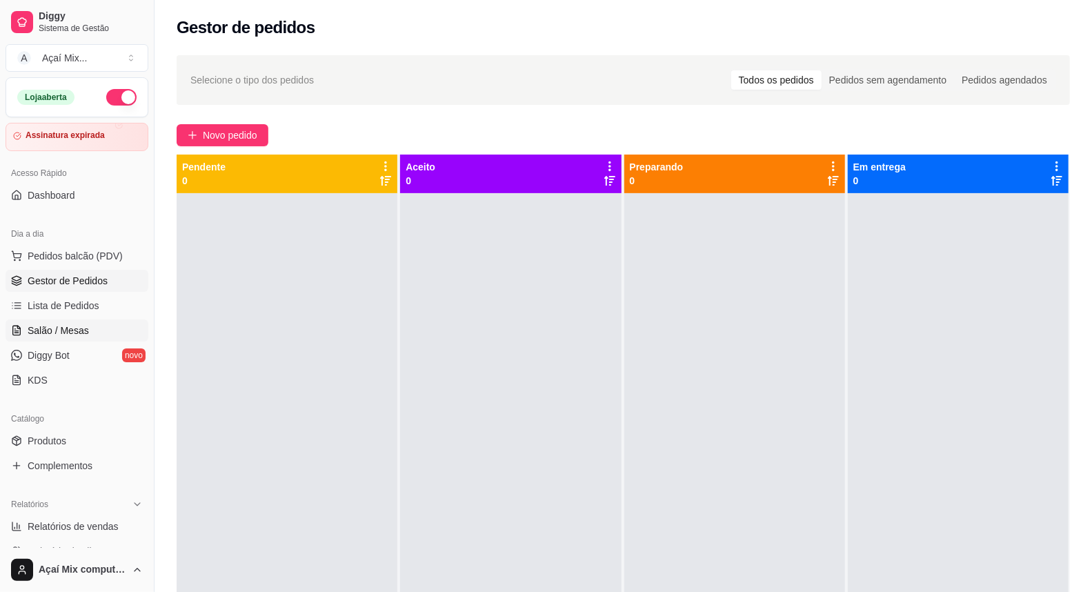
click at [88, 330] on link "Salão / Mesas" at bounding box center [77, 330] width 143 height 22
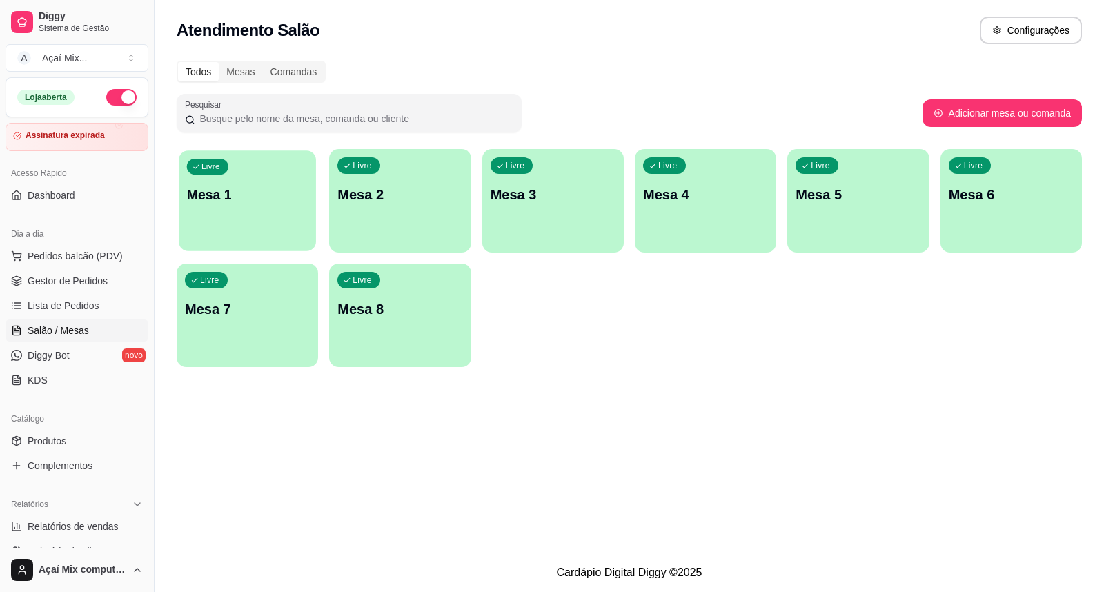
click at [269, 199] on p "Mesa 1" at bounding box center [247, 195] width 121 height 19
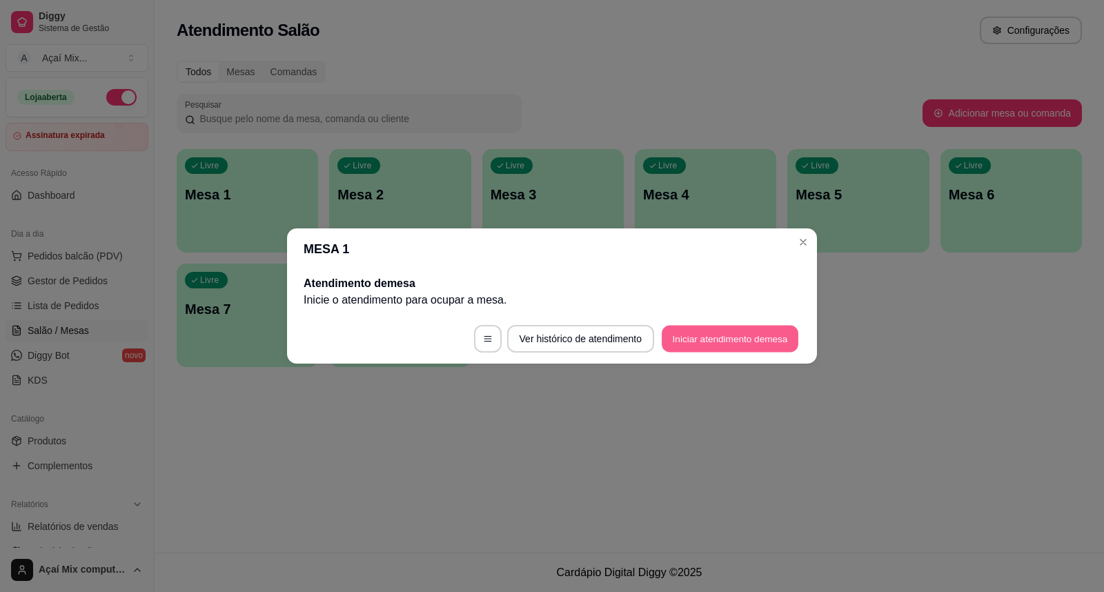
click at [746, 346] on button "Iniciar atendimento de mesa" at bounding box center [729, 339] width 137 height 27
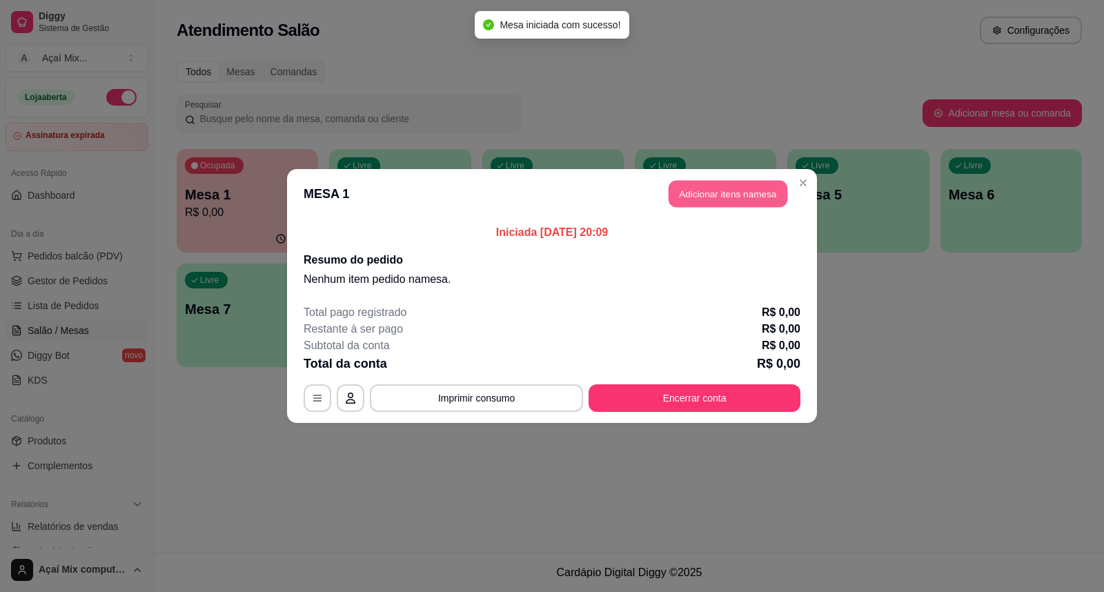
click at [733, 197] on button "Adicionar itens na mesa" at bounding box center [727, 194] width 119 height 27
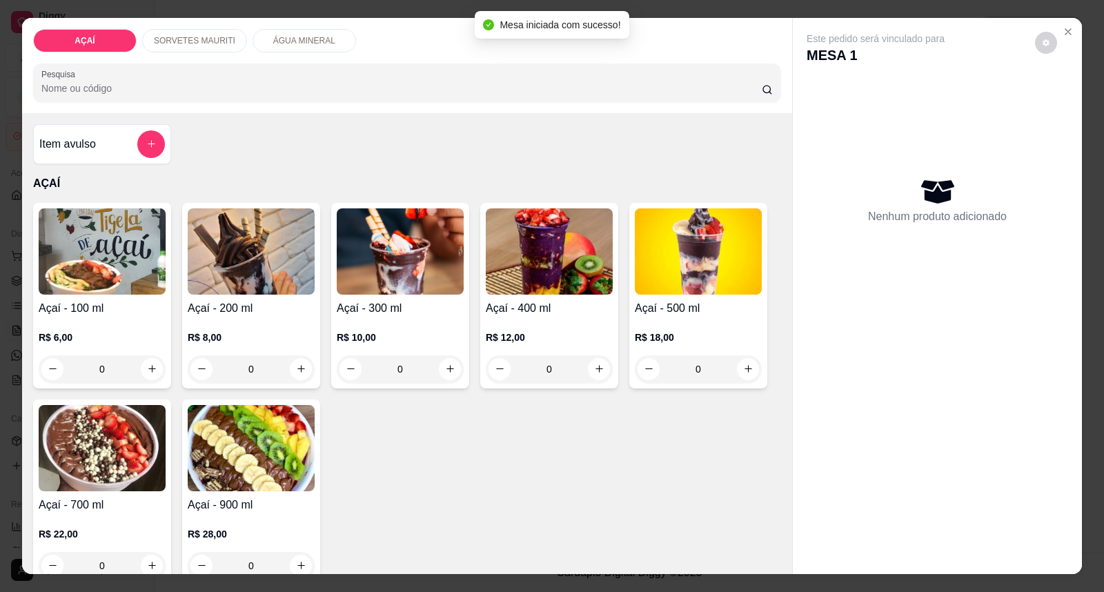
click at [425, 309] on h4 "Açaí - 300 ml" at bounding box center [400, 308] width 127 height 17
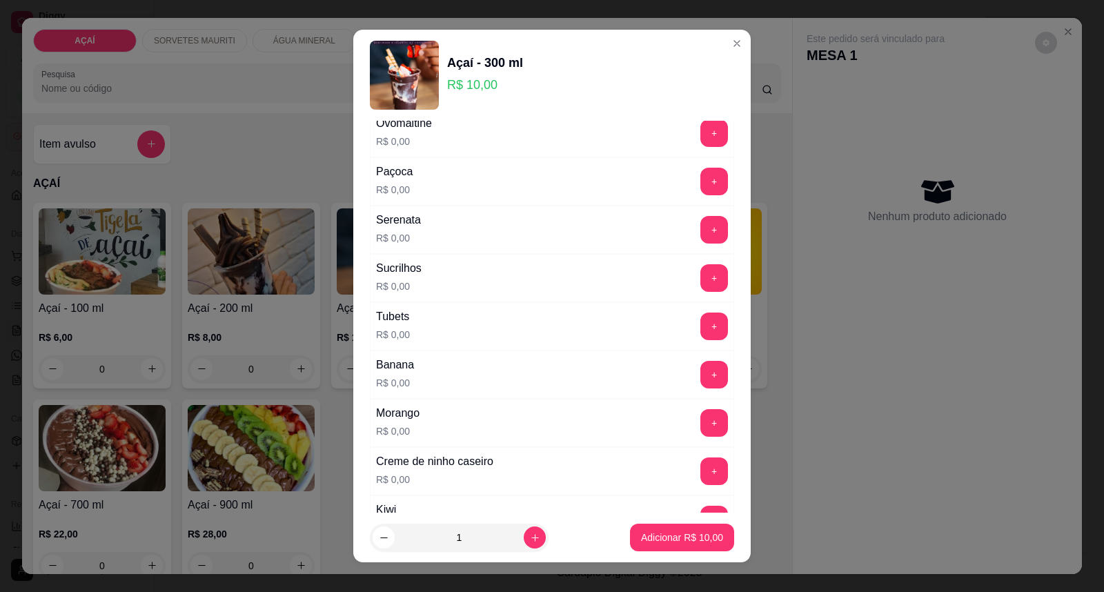
scroll to position [1609, 0]
click at [700, 334] on button "+" at bounding box center [714, 325] width 28 height 28
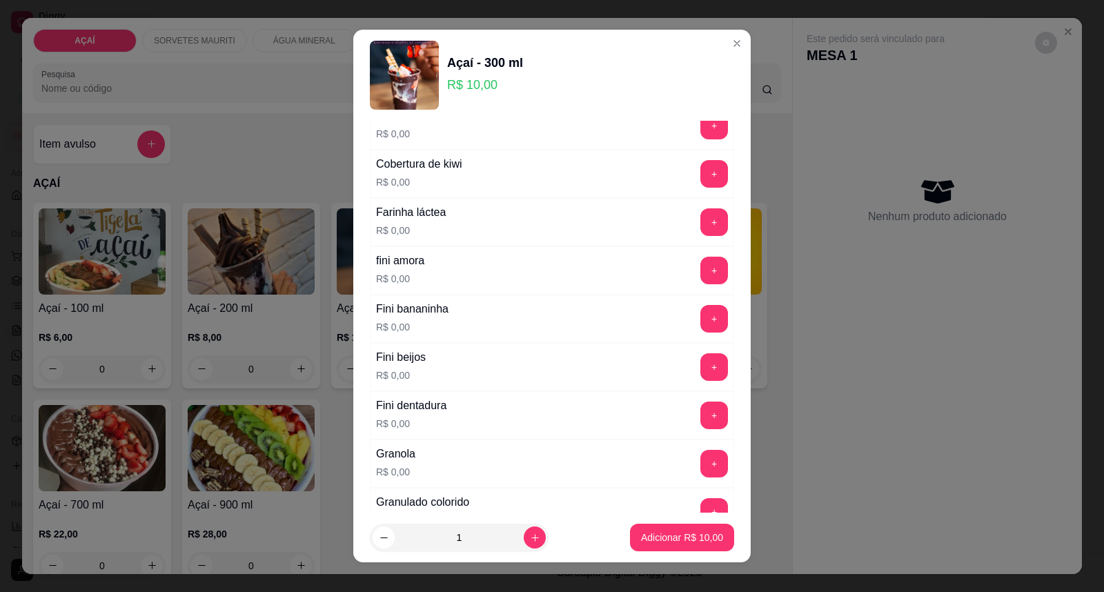
scroll to position [766, 0]
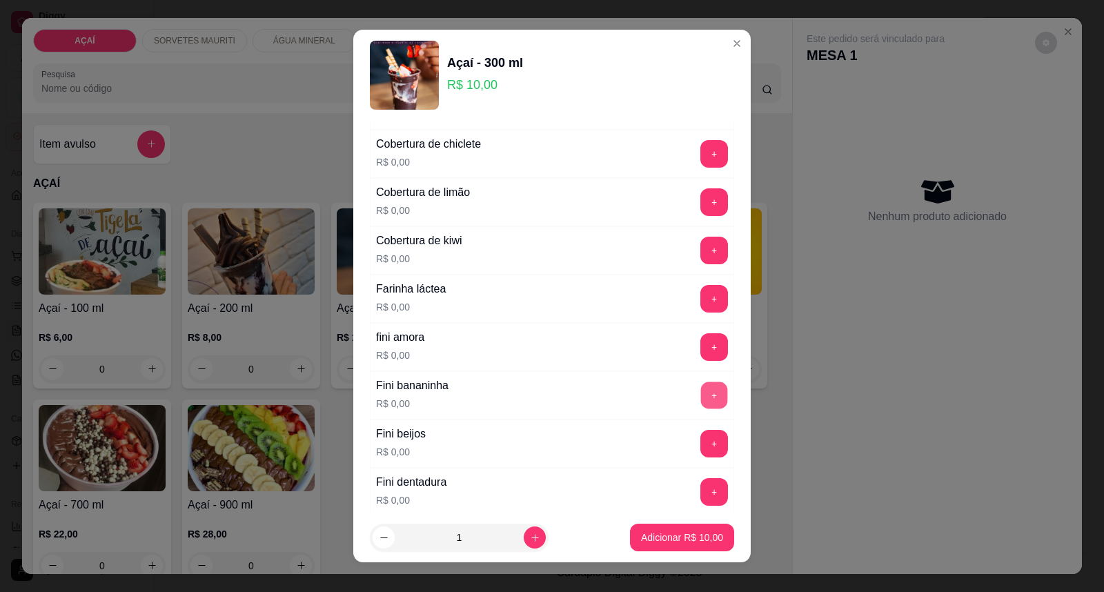
click at [701, 392] on button "+" at bounding box center [714, 395] width 27 height 27
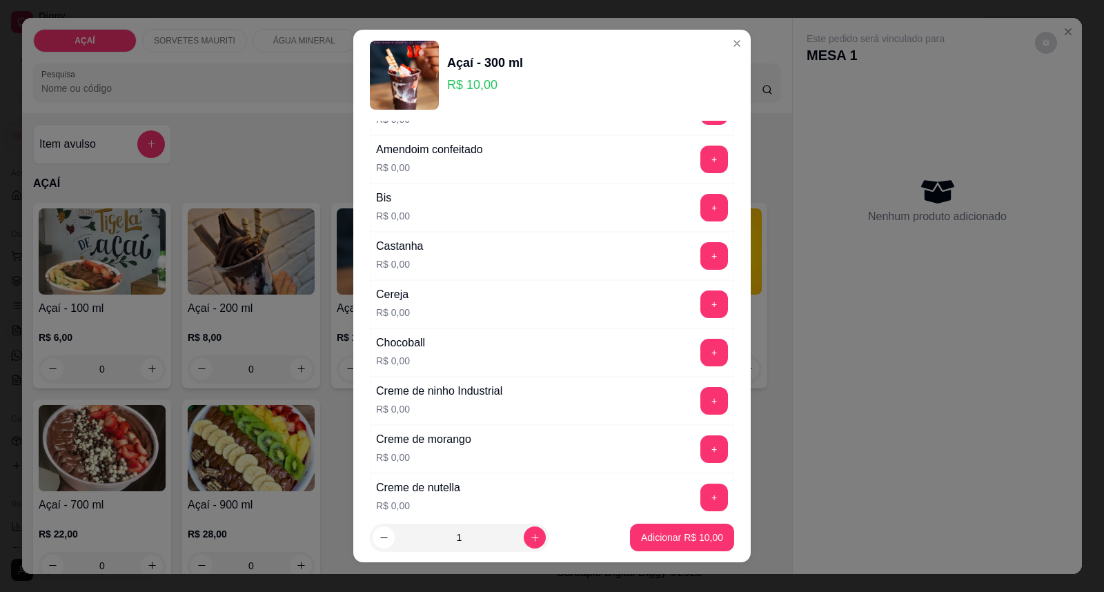
scroll to position [77, 0]
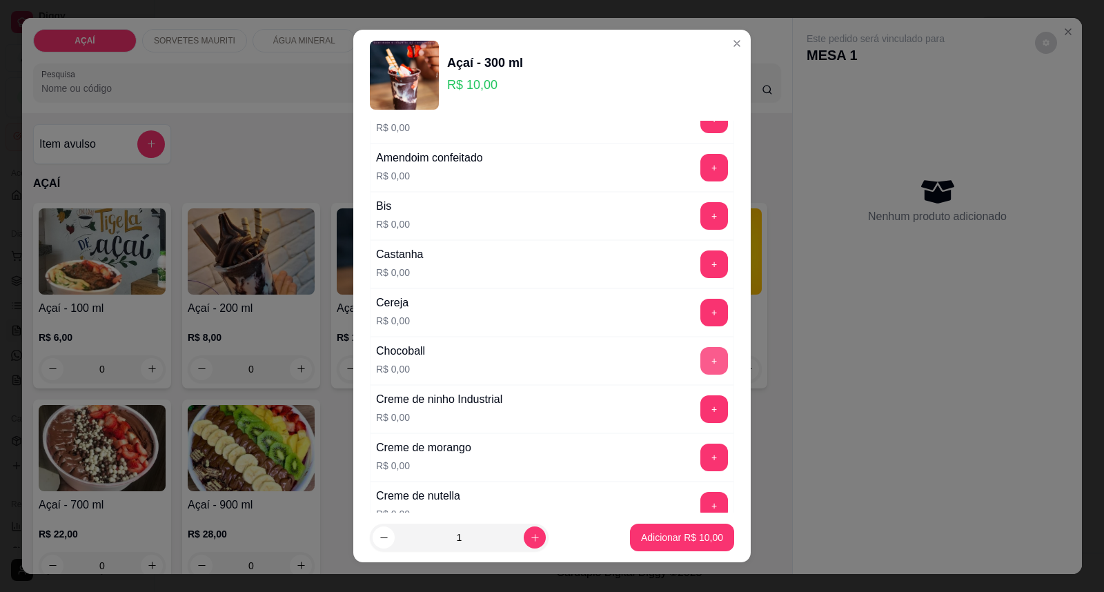
click at [700, 363] on button "+" at bounding box center [714, 361] width 28 height 28
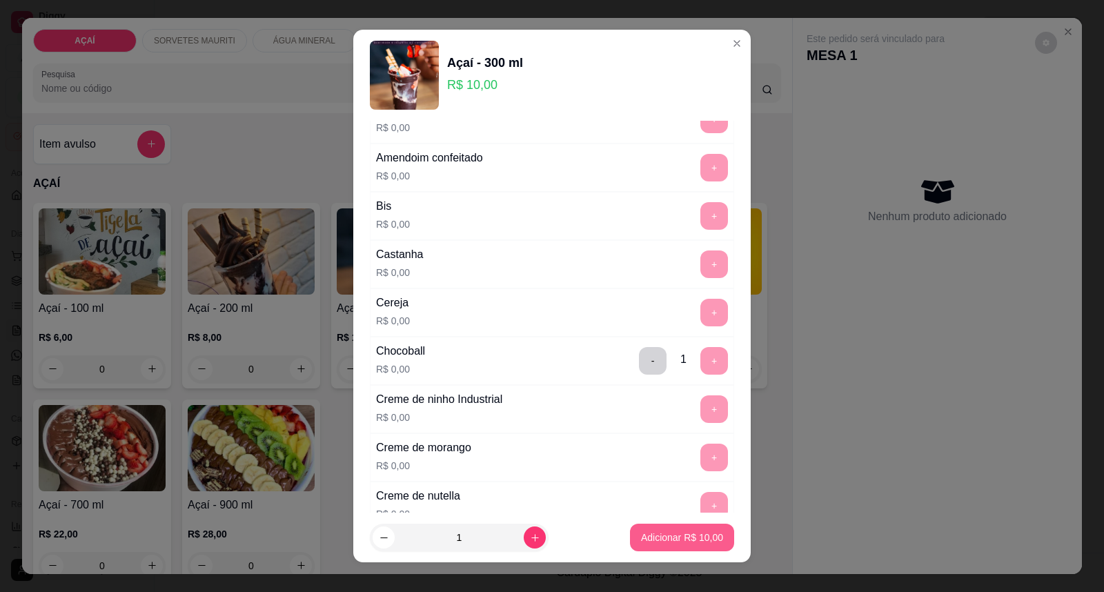
click at [681, 532] on p "Adicionar R$ 10,00" at bounding box center [682, 537] width 82 height 14
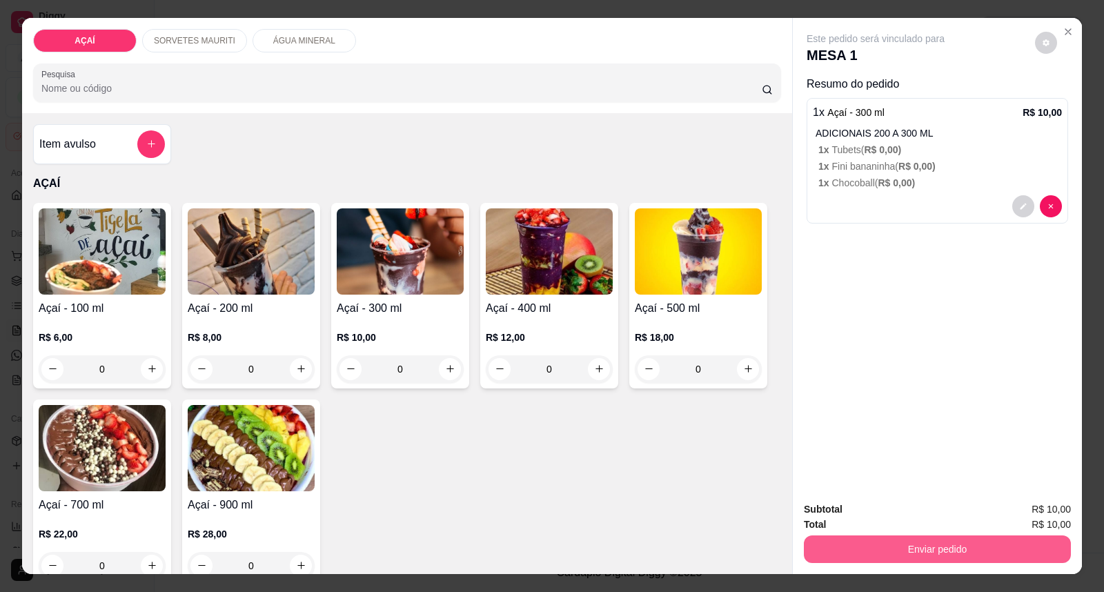
click at [864, 542] on button "Enviar pedido" at bounding box center [937, 549] width 267 height 28
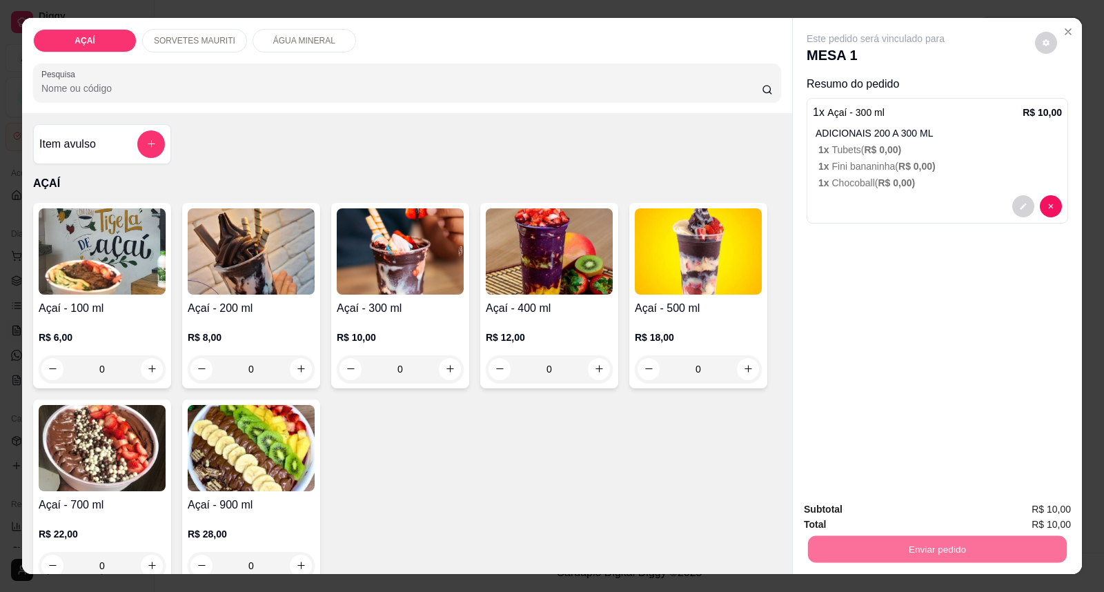
click at [1050, 511] on button "Enviar pedido" at bounding box center [1034, 516] width 76 height 26
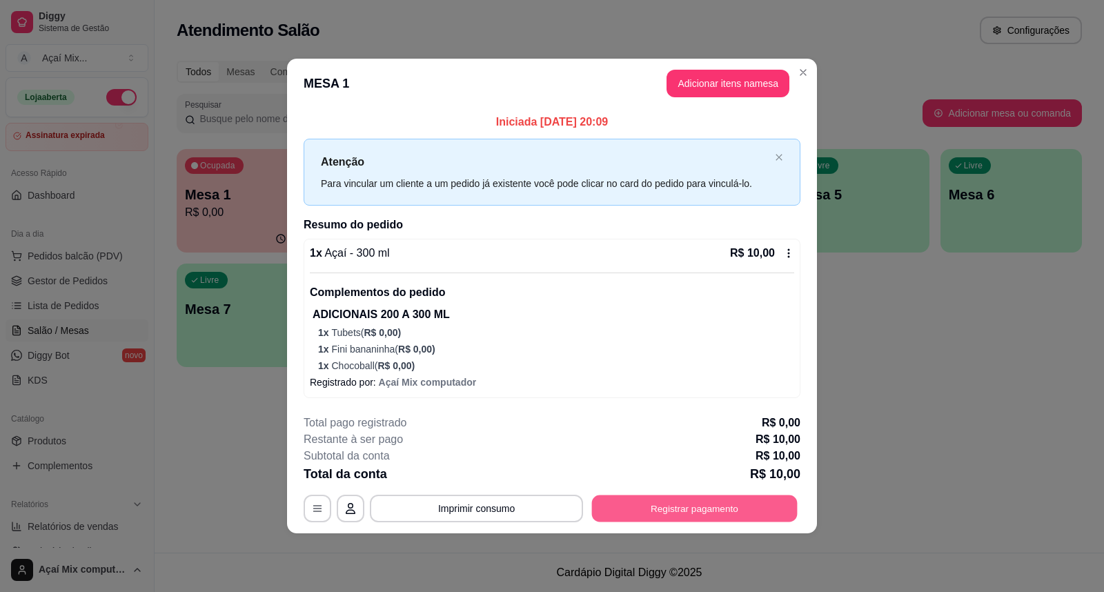
click at [777, 499] on button "Registrar pagamento" at bounding box center [695, 508] width 206 height 27
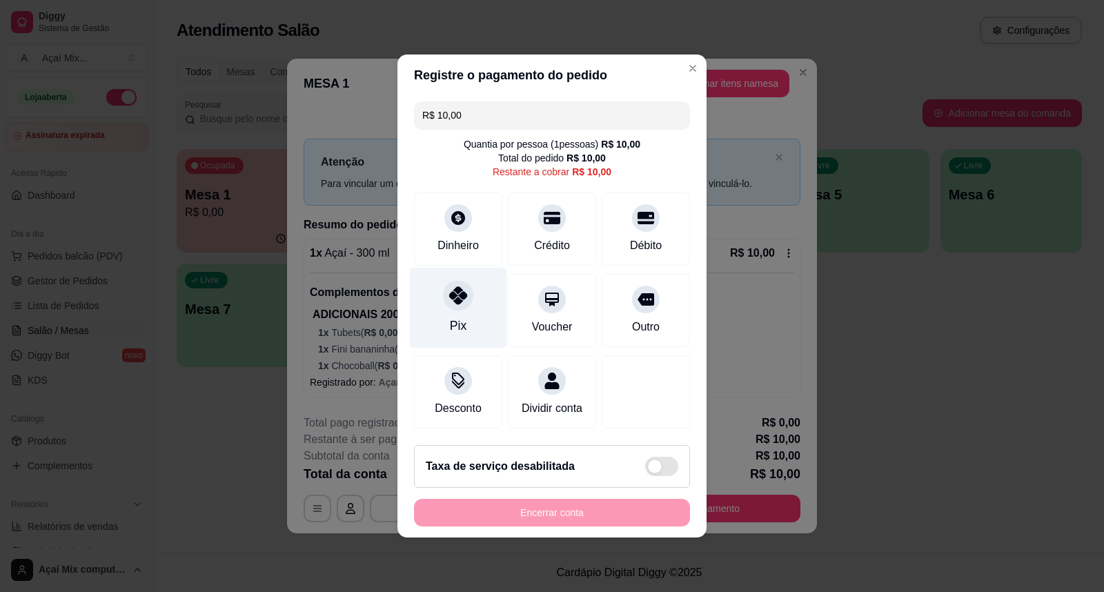
click at [449, 314] on div "Pix" at bounding box center [458, 308] width 97 height 81
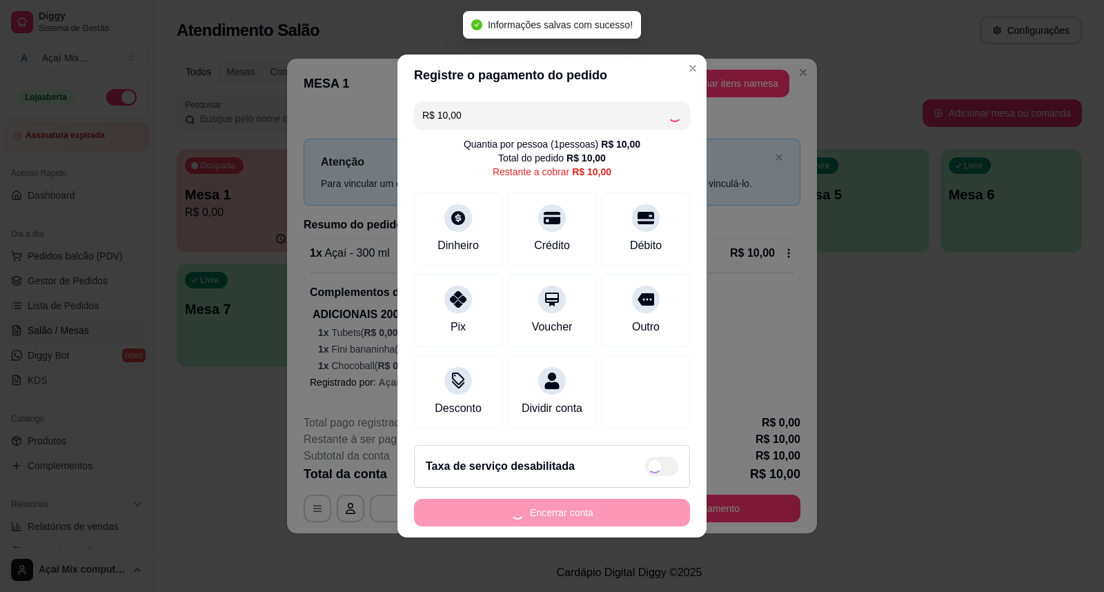
type input "R$ 0,00"
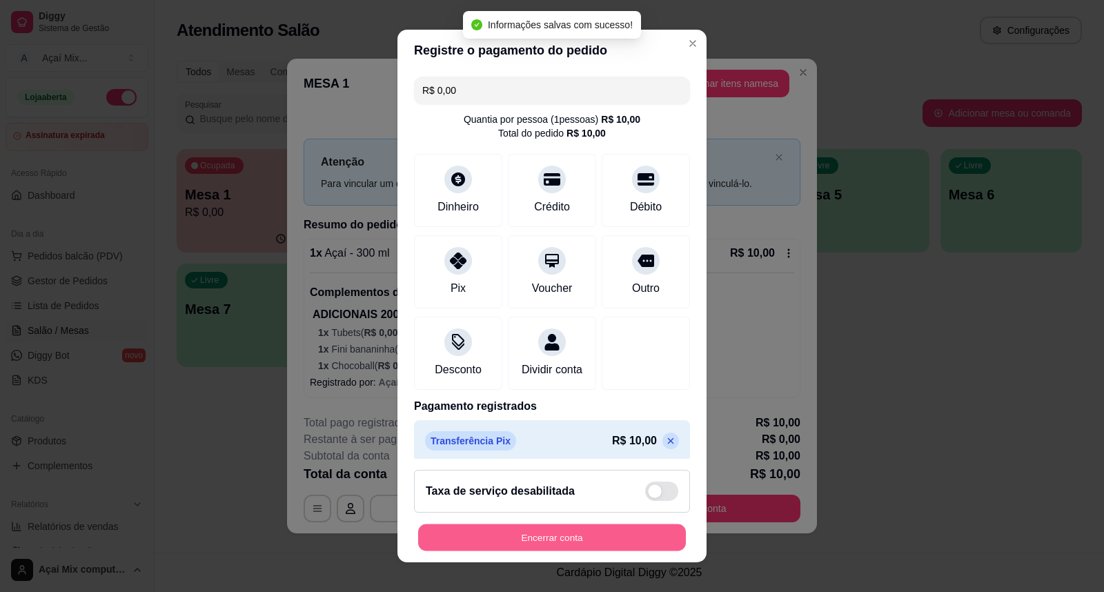
click at [553, 534] on button "Encerrar conta" at bounding box center [552, 537] width 268 height 27
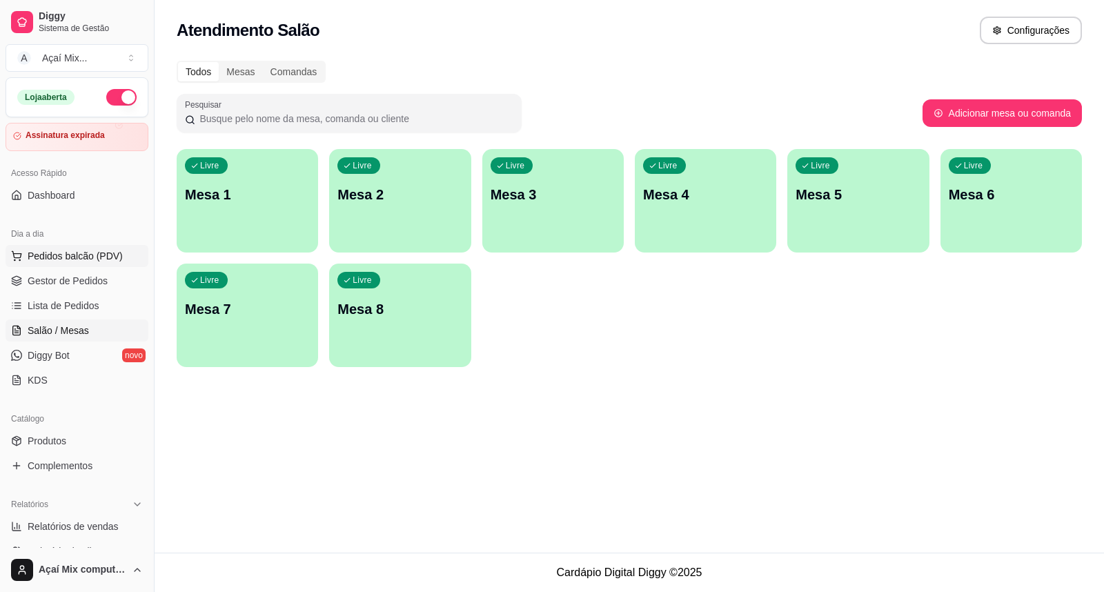
drag, startPoint x: 36, startPoint y: 259, endPoint x: 47, endPoint y: 263, distance: 11.8
click at [43, 261] on span "Pedidos balcão (PDV)" at bounding box center [75, 256] width 95 height 14
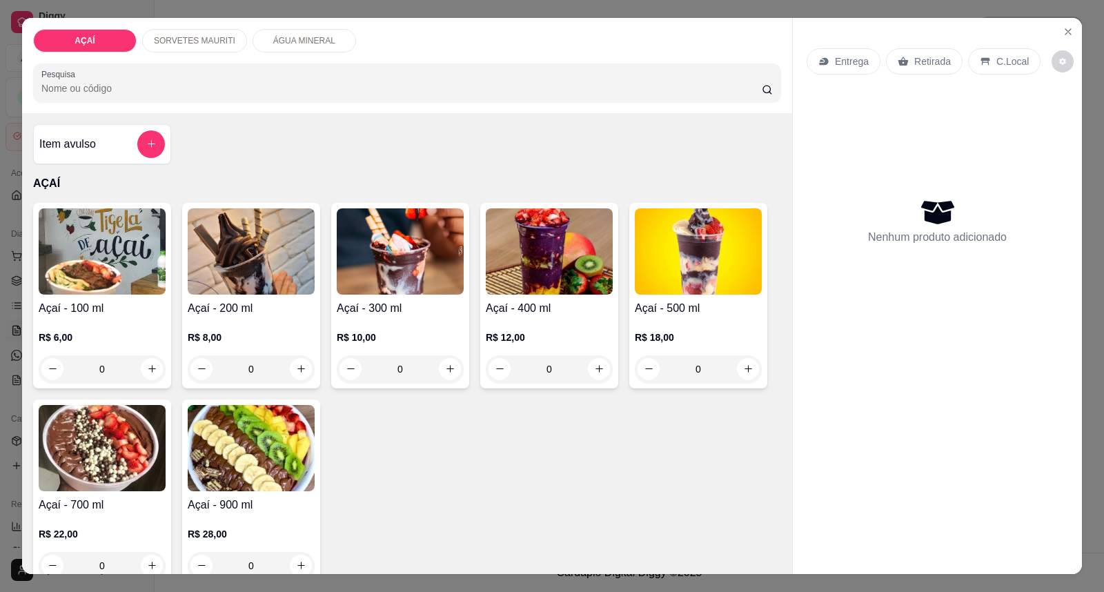
click at [530, 307] on h4 "Açaí - 400 ml" at bounding box center [549, 308] width 127 height 17
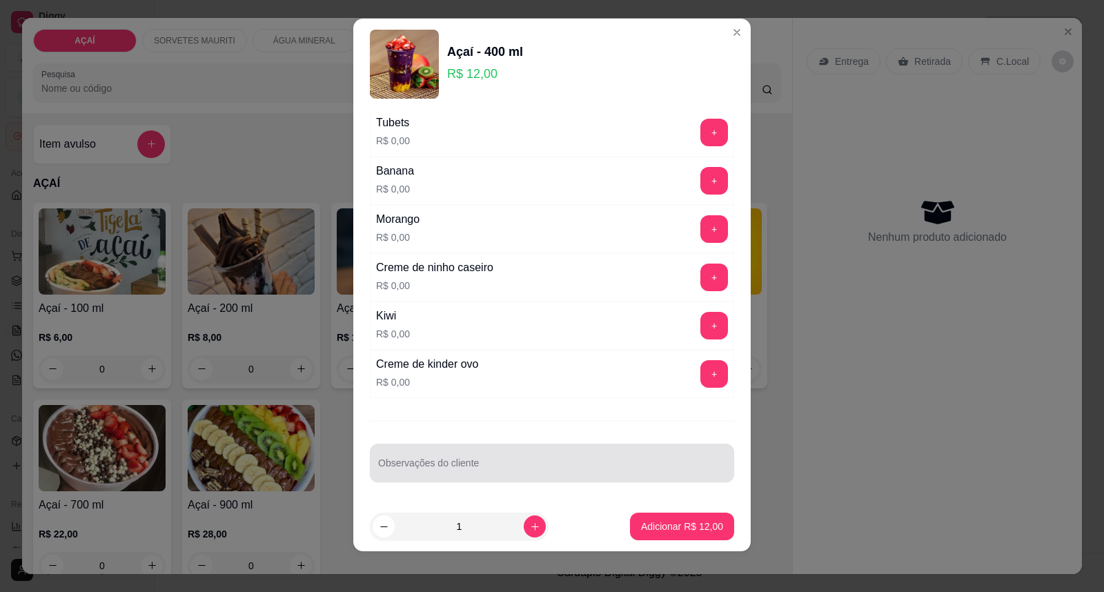
scroll to position [14, 0]
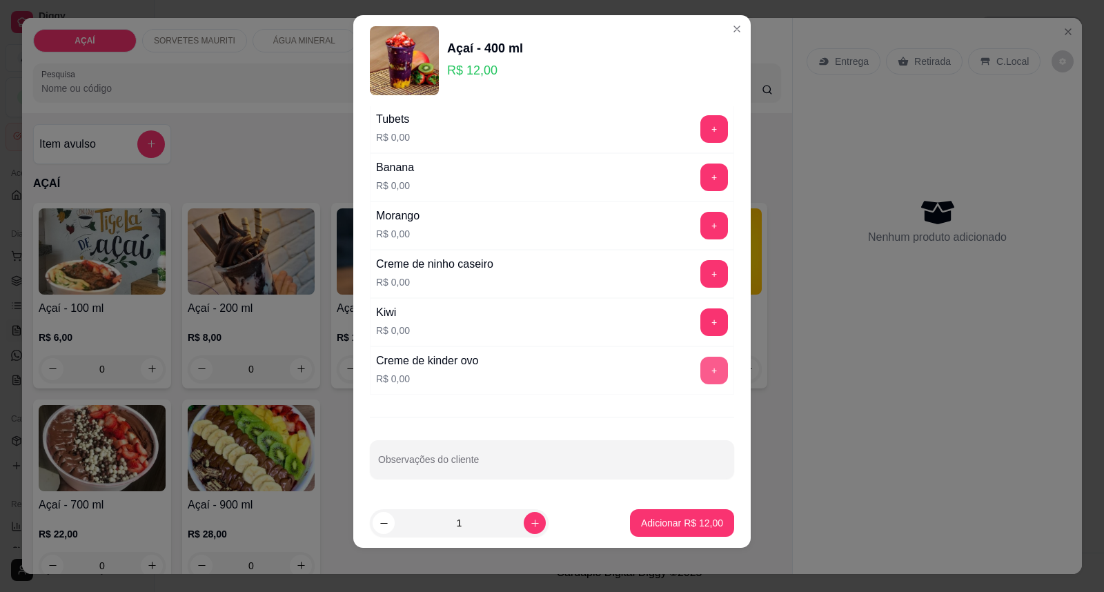
click at [700, 368] on button "+" at bounding box center [714, 371] width 28 height 28
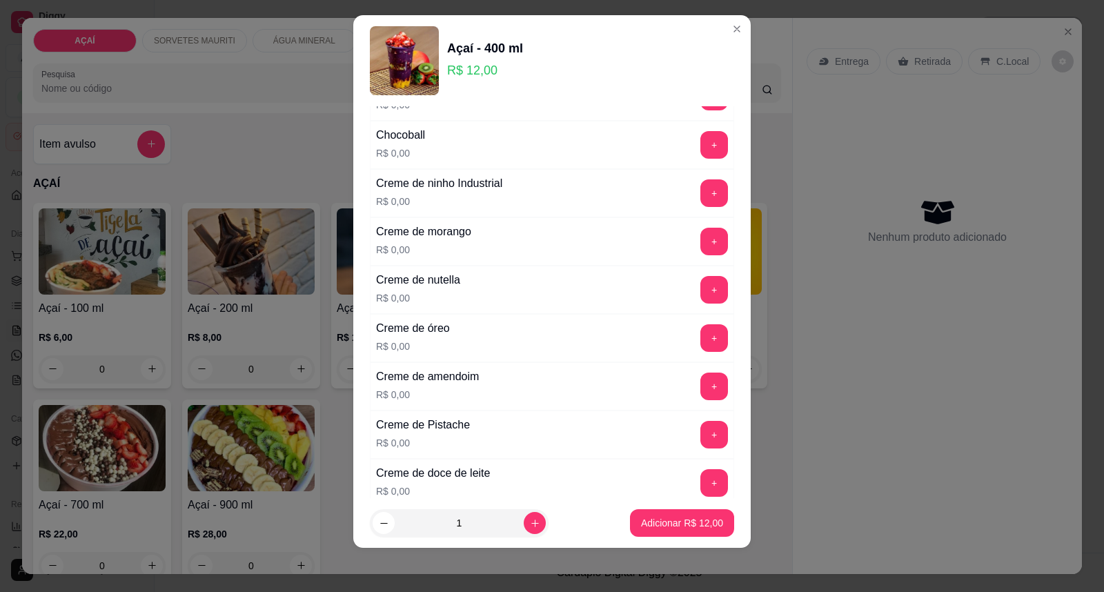
scroll to position [263, 0]
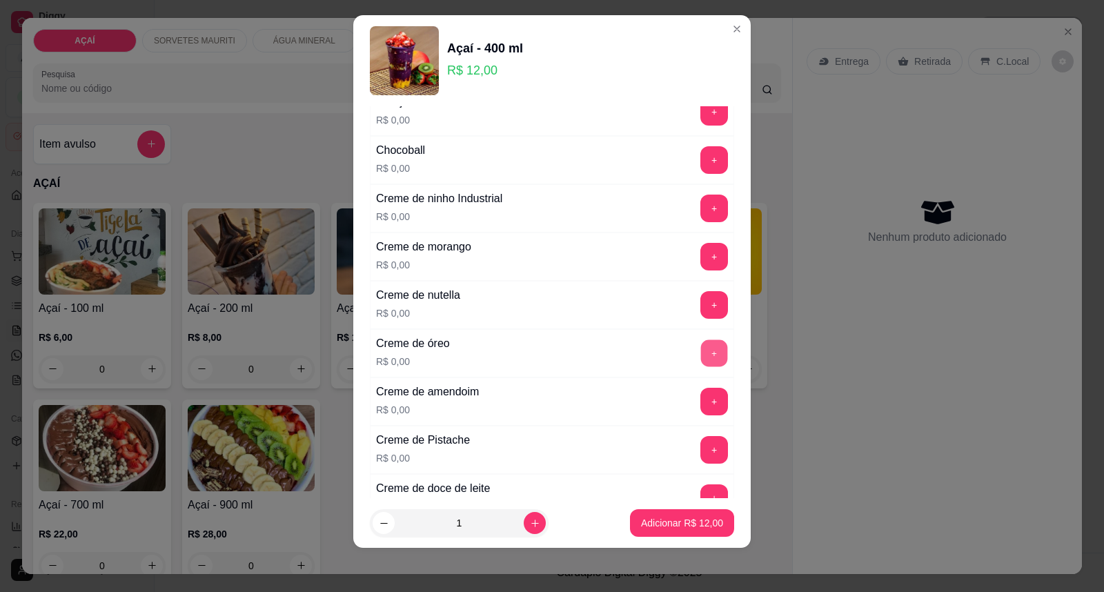
click at [701, 346] on button "+" at bounding box center [714, 353] width 27 height 27
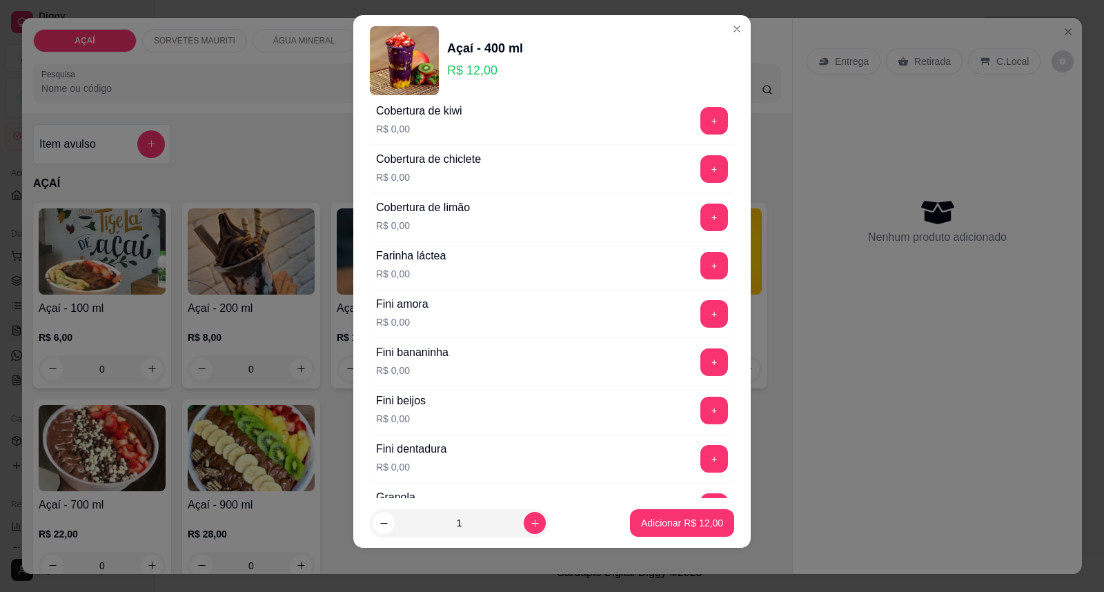
scroll to position [799, 0]
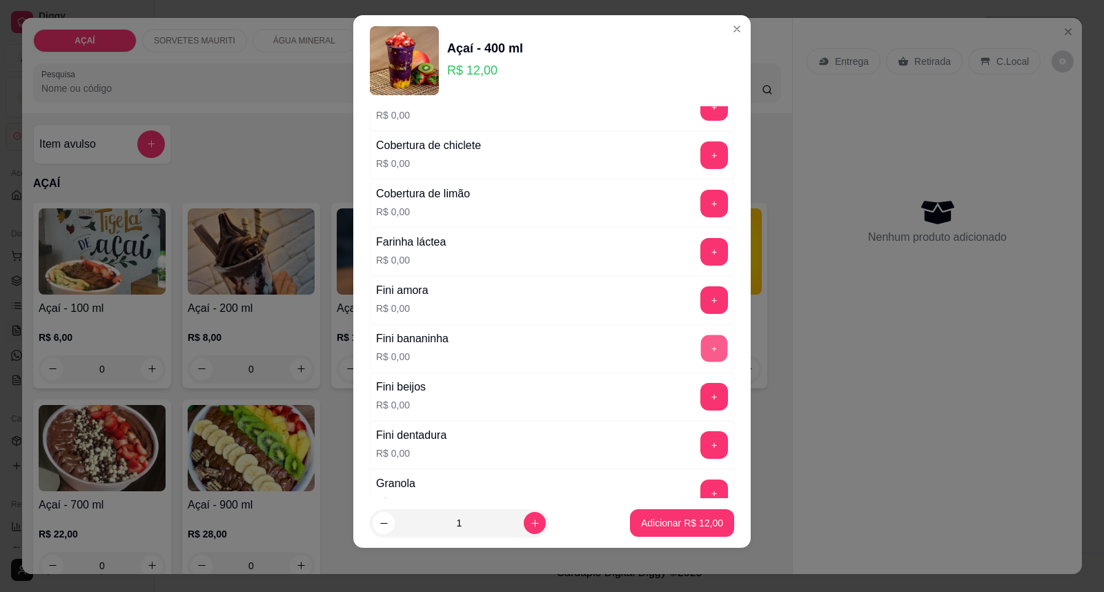
click at [701, 352] on button "+" at bounding box center [714, 348] width 27 height 27
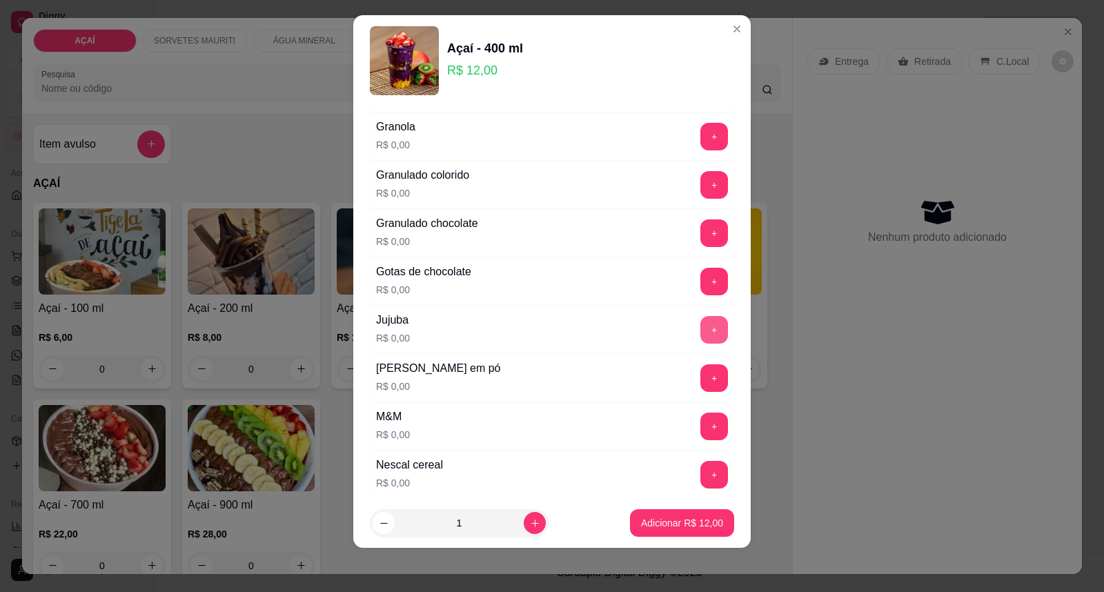
scroll to position [1182, 0]
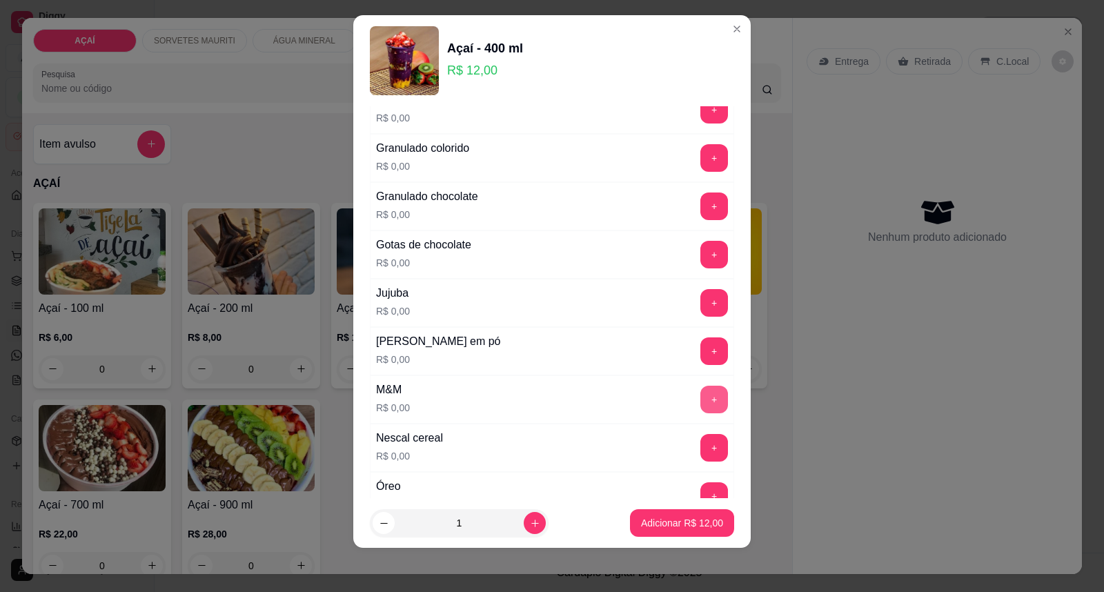
click at [700, 403] on button "+" at bounding box center [714, 400] width 28 height 28
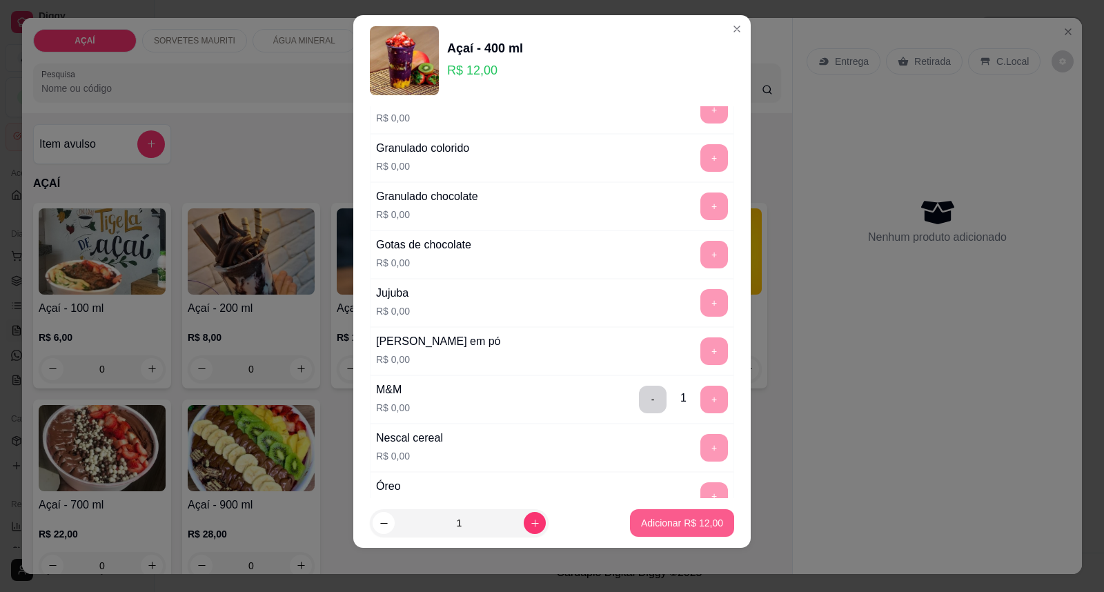
click at [673, 517] on p "Adicionar R$ 12,00" at bounding box center [682, 523] width 82 height 14
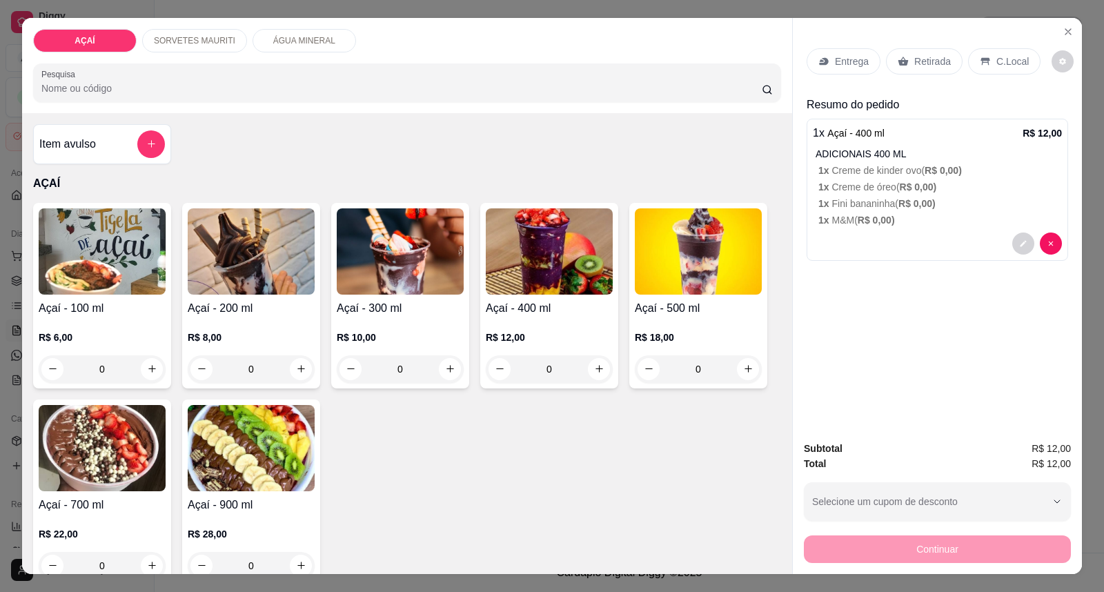
click at [837, 57] on p "Entrega" at bounding box center [852, 61] width 34 height 14
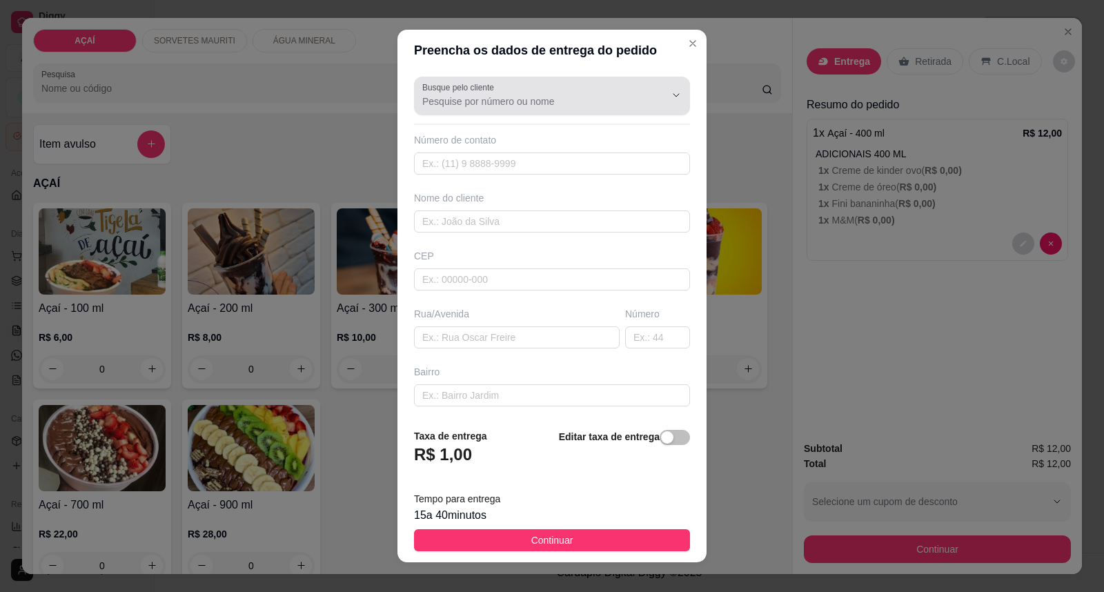
drag, startPoint x: 451, startPoint y: 112, endPoint x: 409, endPoint y: 60, distance: 66.7
click at [451, 110] on div "Busque pelo cliente" at bounding box center [552, 96] width 276 height 39
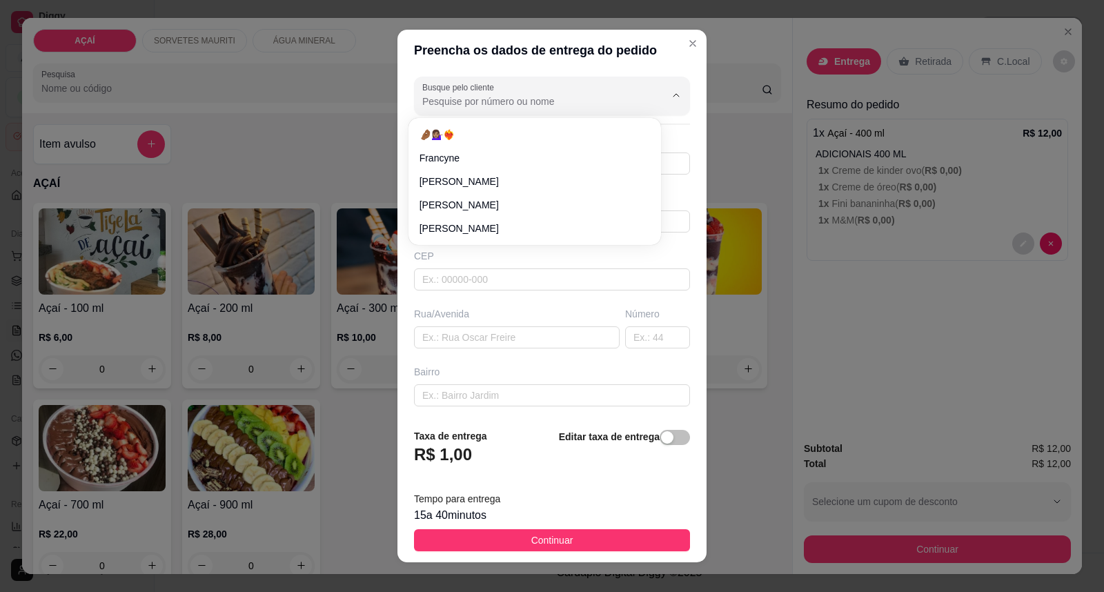
type input "8874-4991"
click at [470, 279] on input "text" at bounding box center [552, 279] width 276 height 22
type input "575200000000"
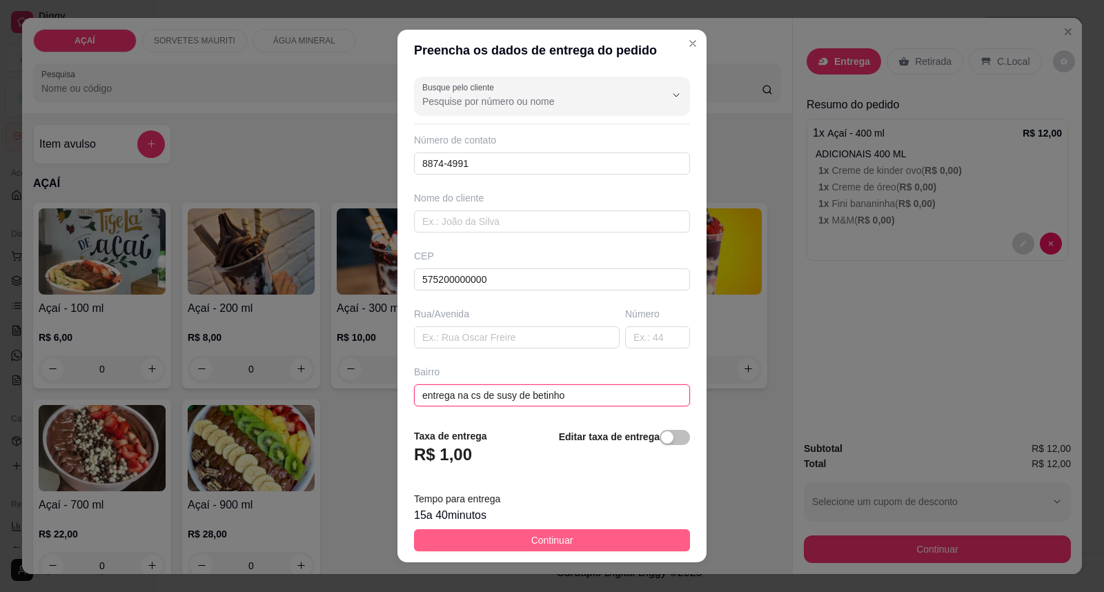
type input "entrega na cs de susy de betinho"
click at [499, 533] on button "Continuar" at bounding box center [552, 540] width 276 height 22
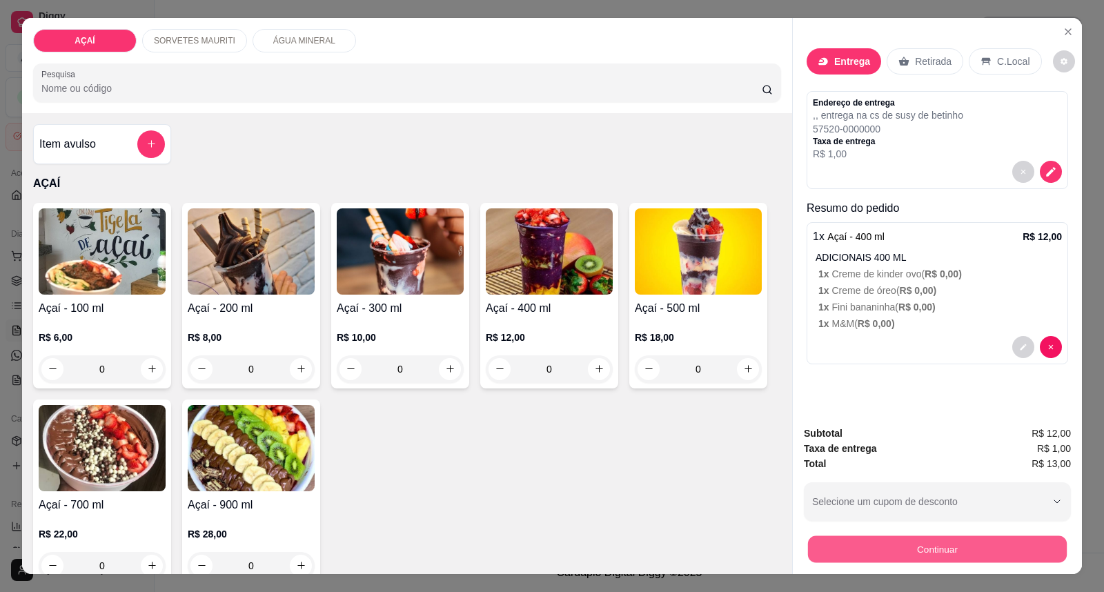
click at [853, 561] on button "Continuar" at bounding box center [937, 549] width 259 height 27
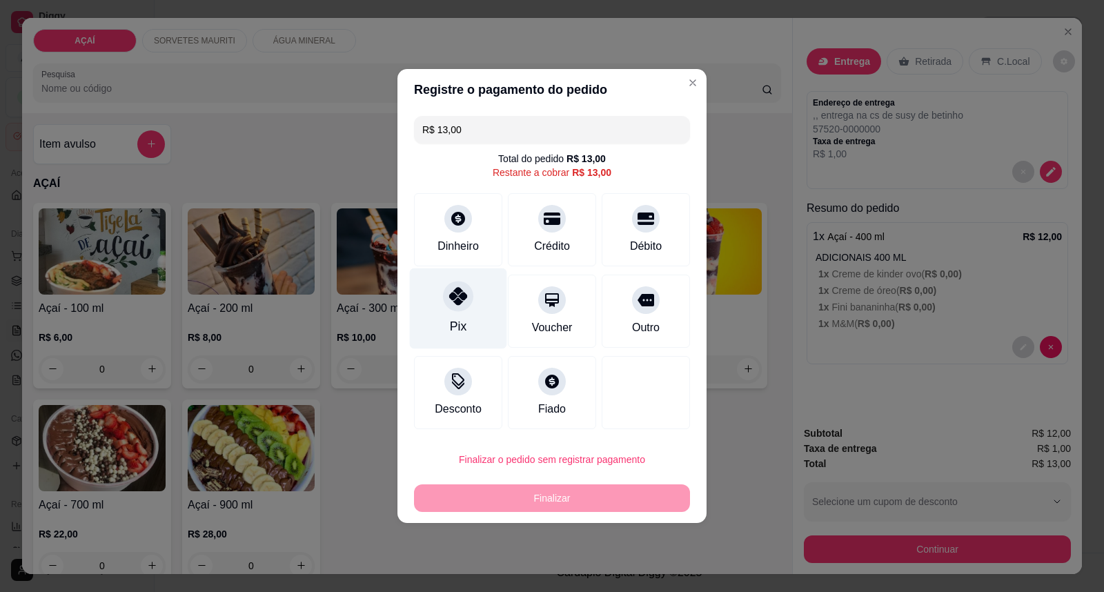
click at [473, 322] on div "Pix" at bounding box center [458, 308] width 97 height 81
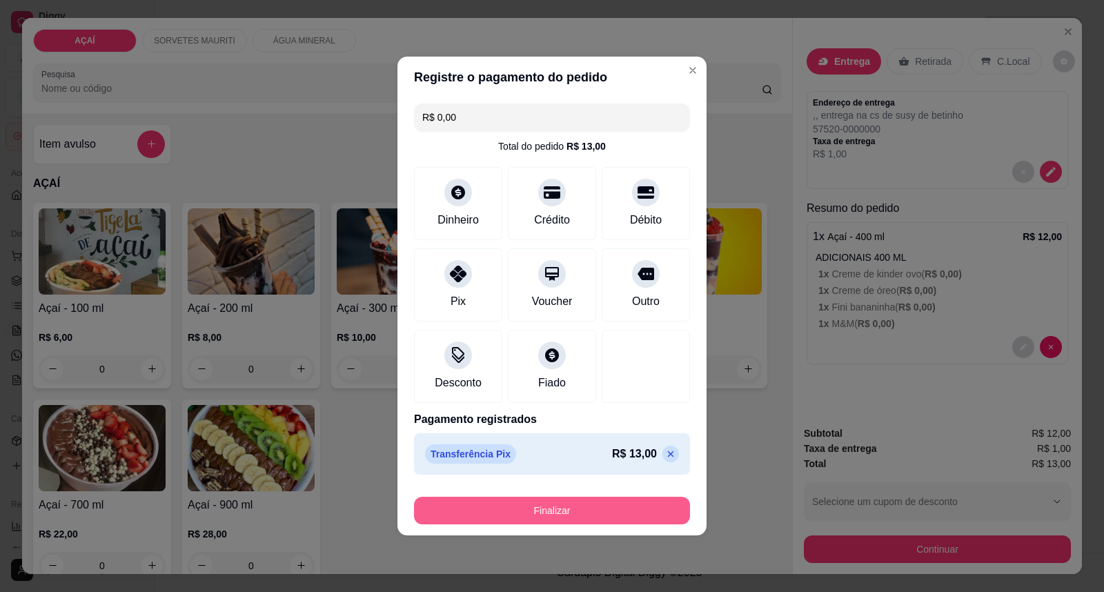
click at [527, 521] on button "Finalizar" at bounding box center [552, 511] width 276 height 28
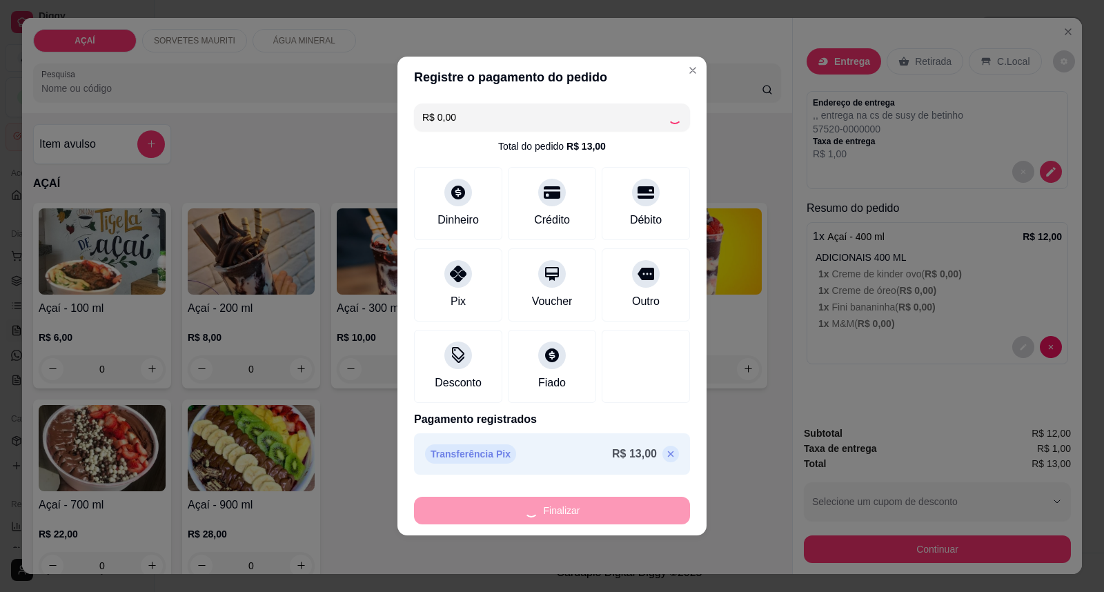
type input "-R$ 13,00"
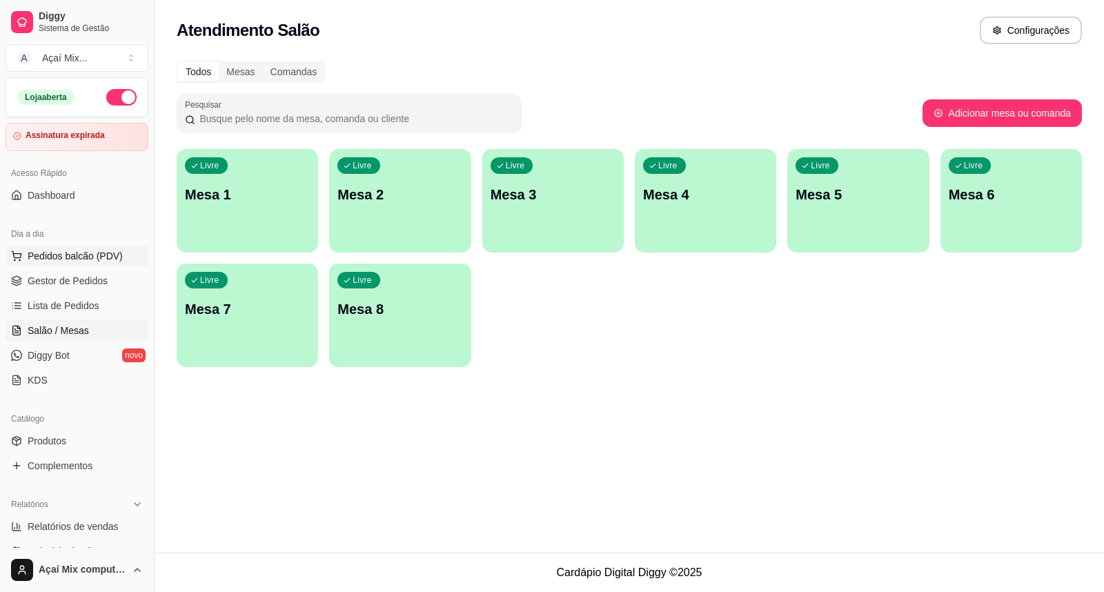
click at [77, 250] on span "Pedidos balcão (PDV)" at bounding box center [75, 256] width 95 height 14
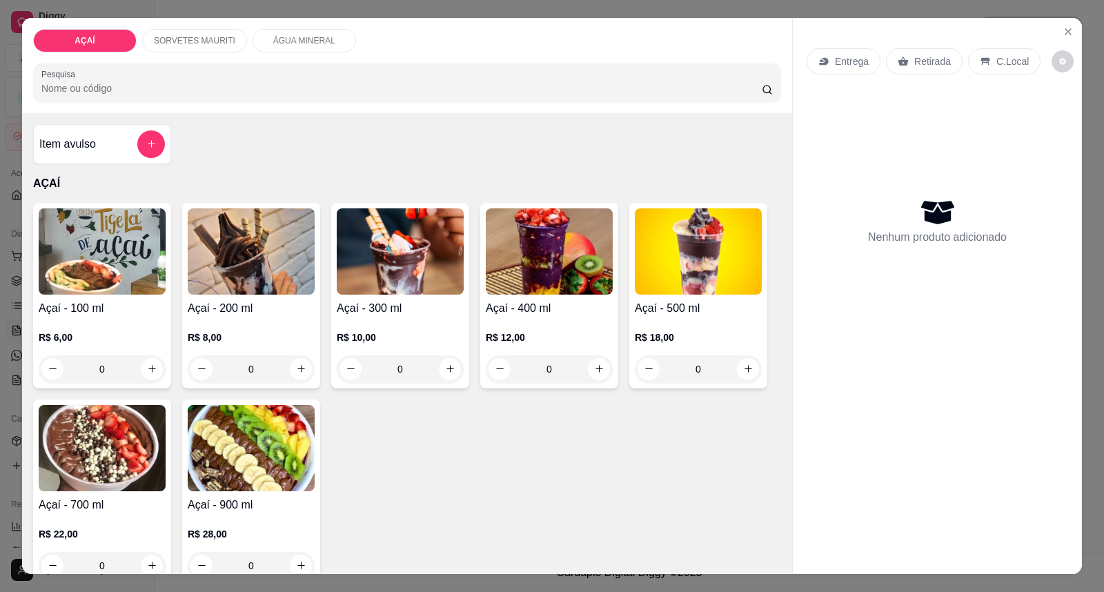
click at [385, 302] on h4 "Açaí - 300 ml" at bounding box center [400, 308] width 127 height 17
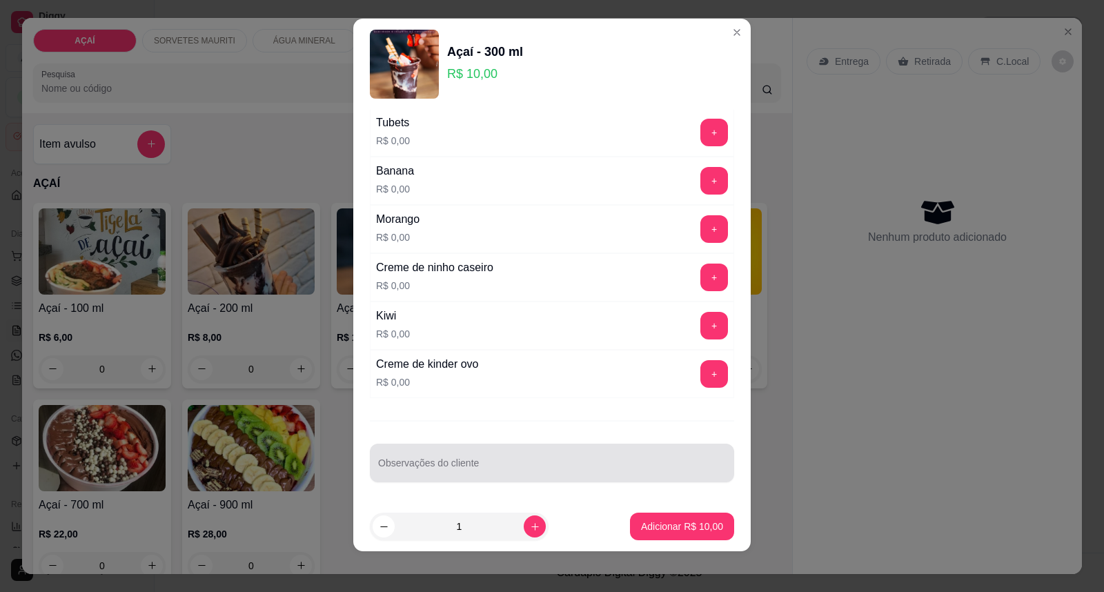
scroll to position [14, 0]
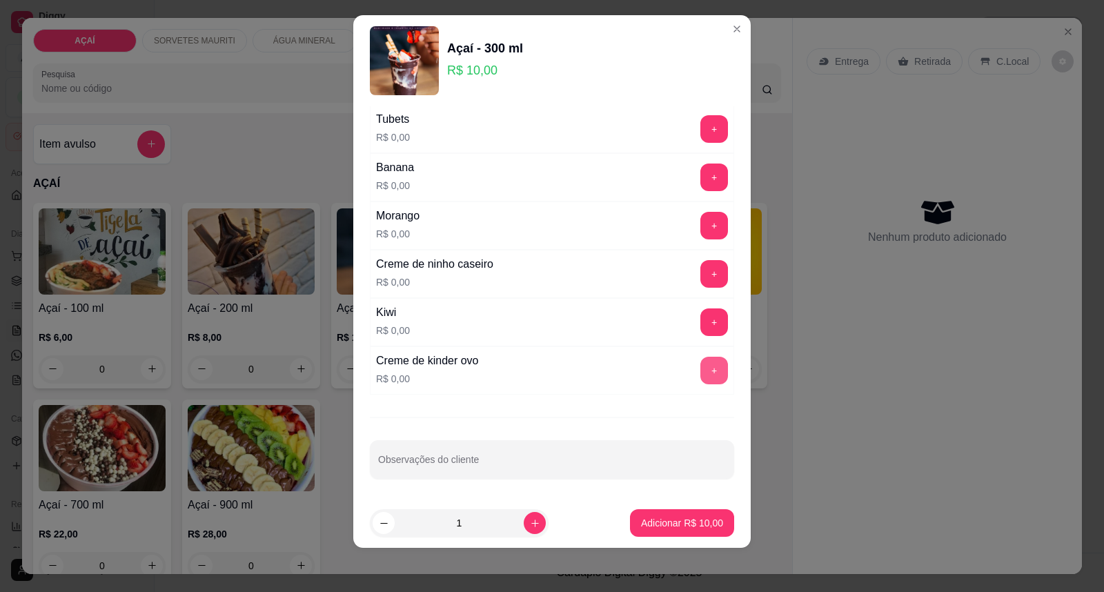
click at [700, 377] on button "+" at bounding box center [714, 371] width 28 height 28
click at [700, 277] on button "+" at bounding box center [714, 274] width 28 height 28
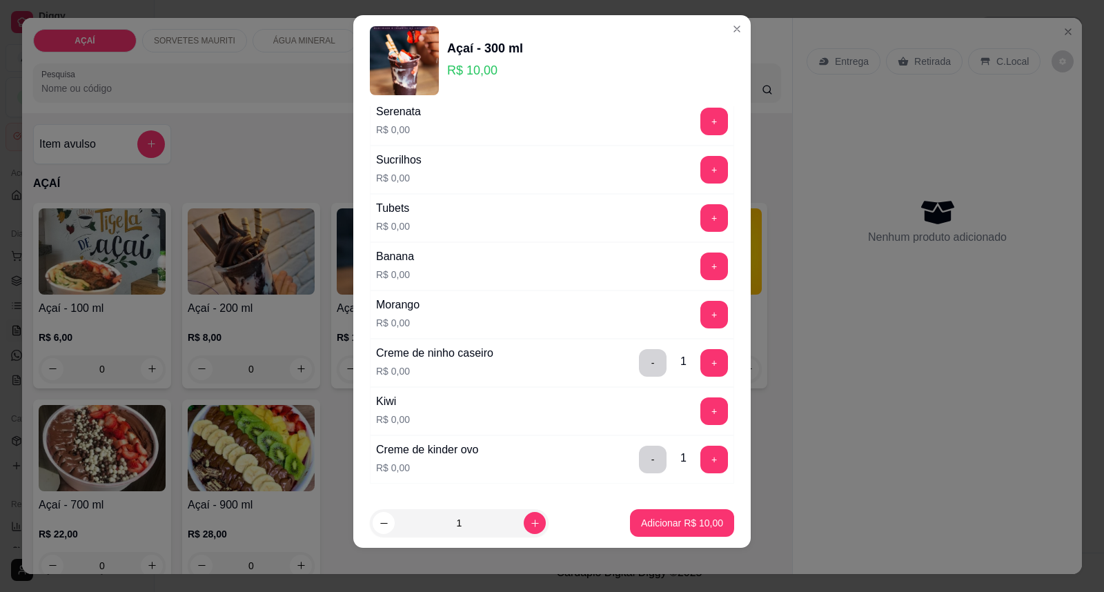
scroll to position [1566, 0]
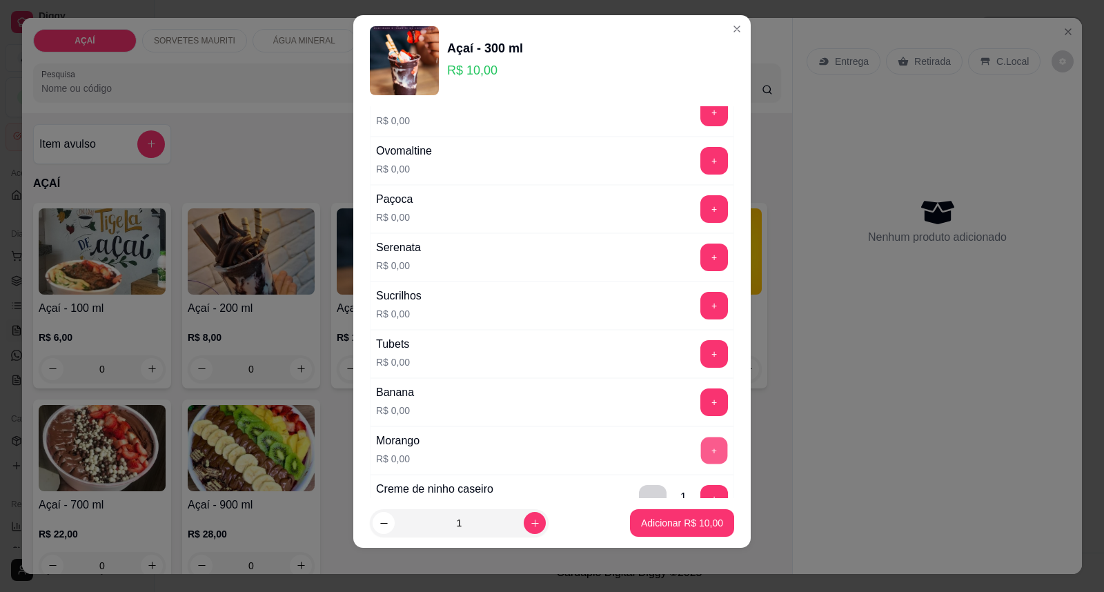
click at [701, 452] on button "+" at bounding box center [714, 450] width 27 height 27
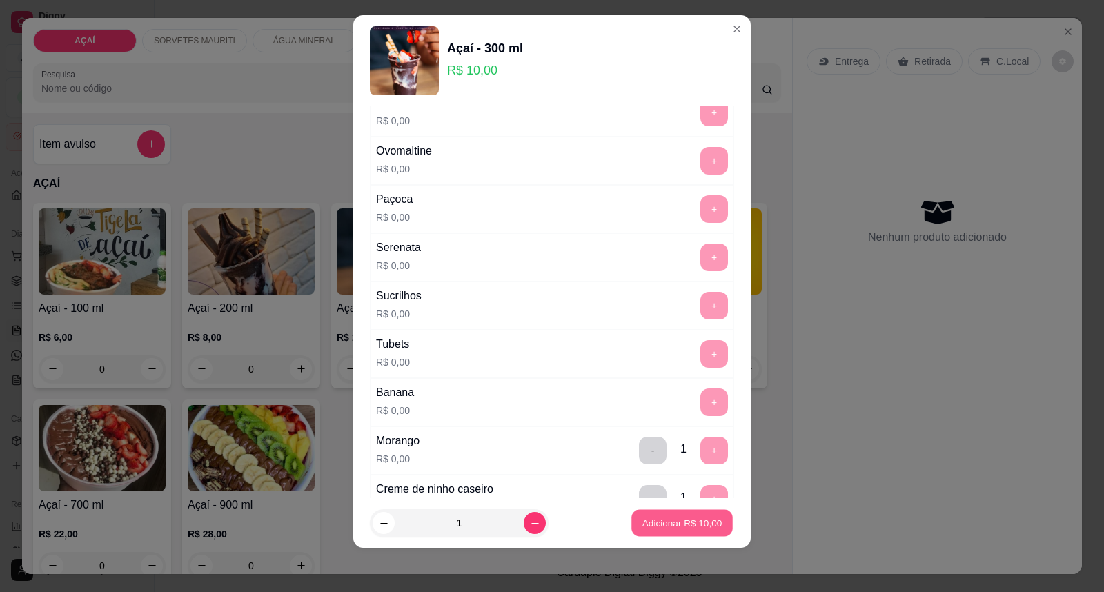
click at [672, 522] on p "Adicionar R$ 10,00" at bounding box center [682, 522] width 80 height 13
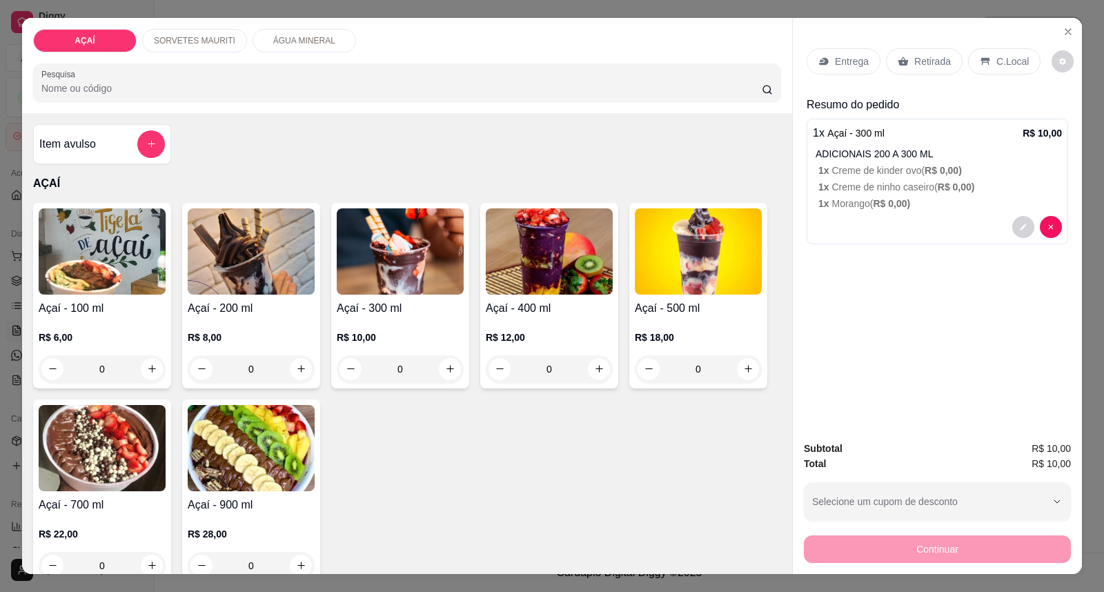
click at [854, 43] on div "Entrega Retirada C.Local" at bounding box center [936, 61] width 261 height 48
click at [845, 59] on p "Entrega" at bounding box center [852, 61] width 34 height 14
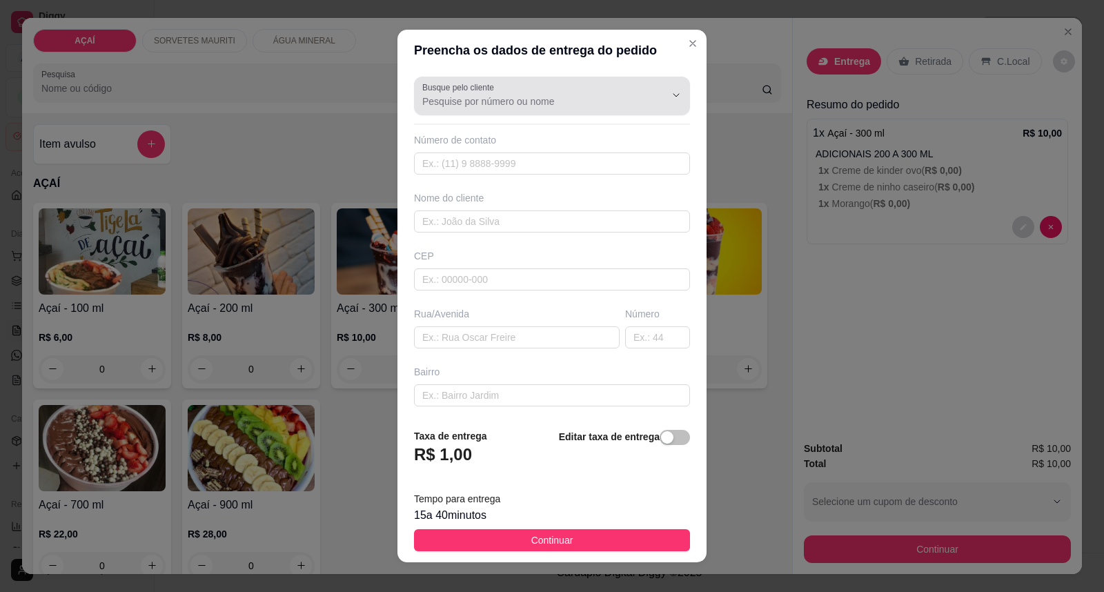
click at [526, 94] on input "Busque pelo cliente" at bounding box center [532, 101] width 221 height 14
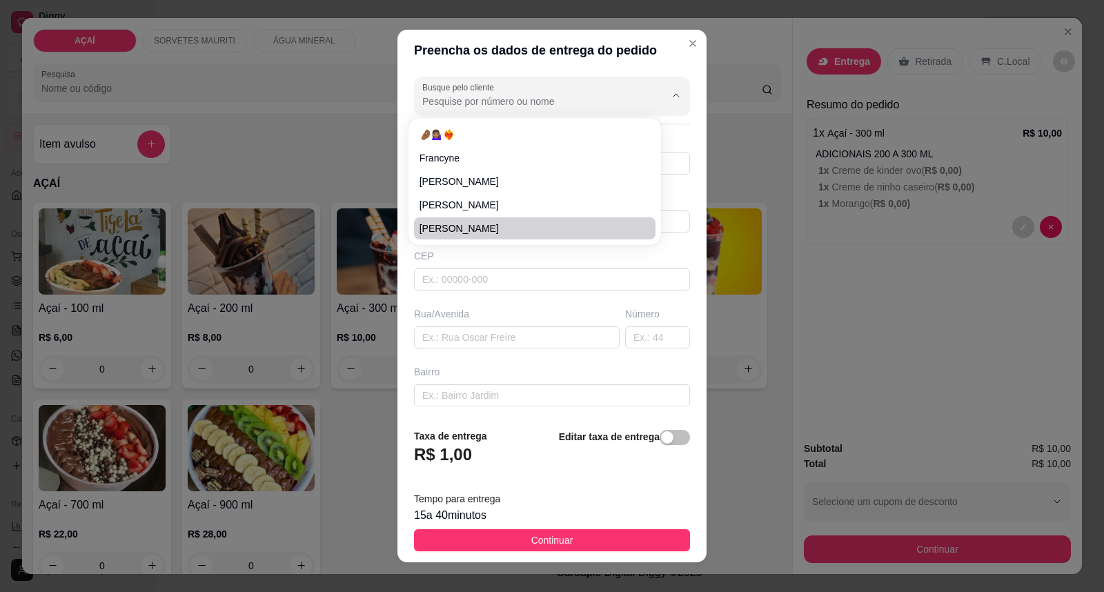
click at [512, 224] on span "[PERSON_NAME]" at bounding box center [527, 228] width 217 height 14
type input "[PERSON_NAME]"
type input "8281587143"
type input "[PERSON_NAME]"
type input "57257000000000"
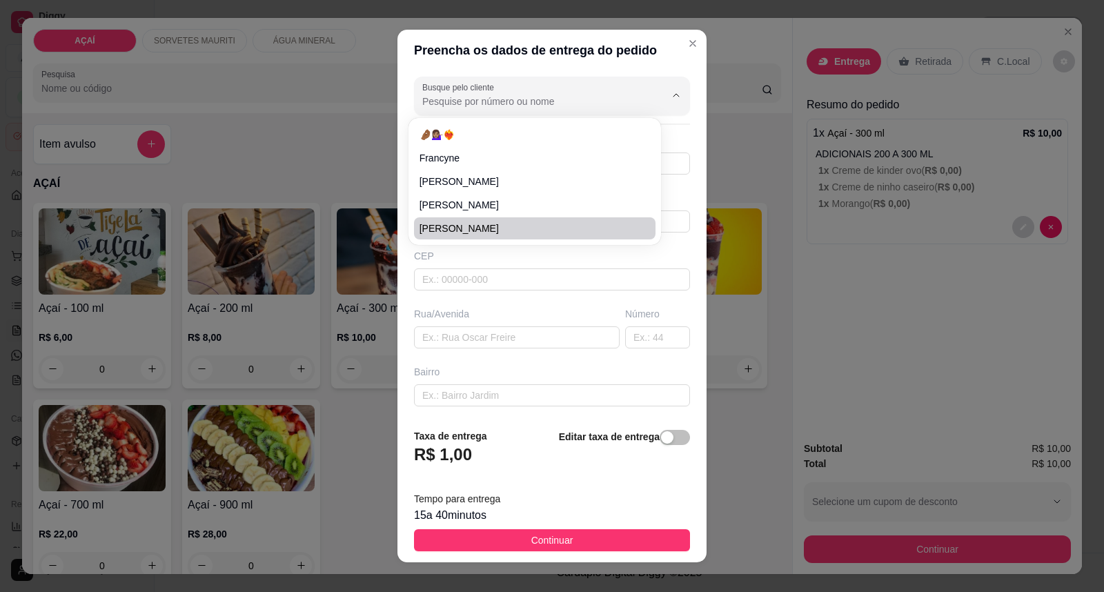
type input "entregar na casa de nal"
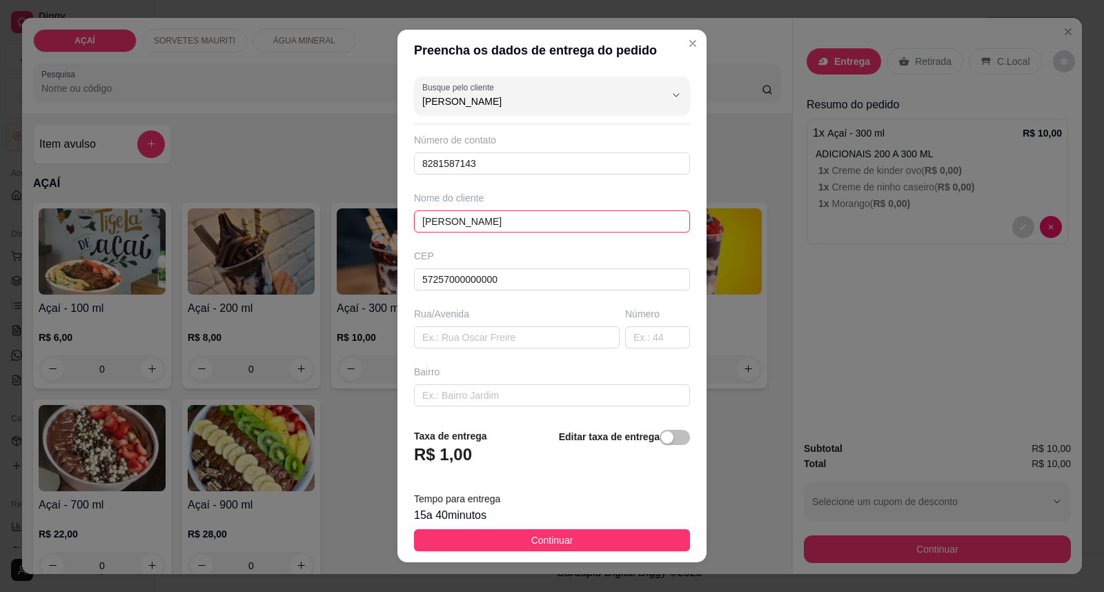
click at [506, 218] on input "[PERSON_NAME]" at bounding box center [552, 221] width 276 height 22
type input "A"
click at [510, 166] on input "8281587143" at bounding box center [552, 163] width 276 height 22
type input "8"
click at [528, 215] on input "text" at bounding box center [552, 221] width 276 height 22
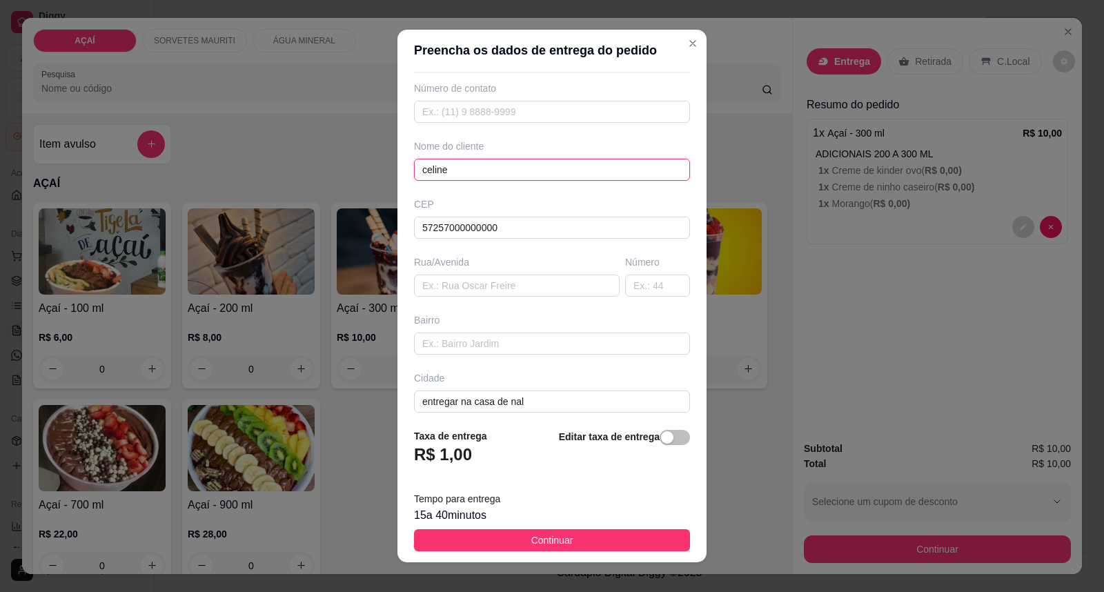
scroll to position [119, 0]
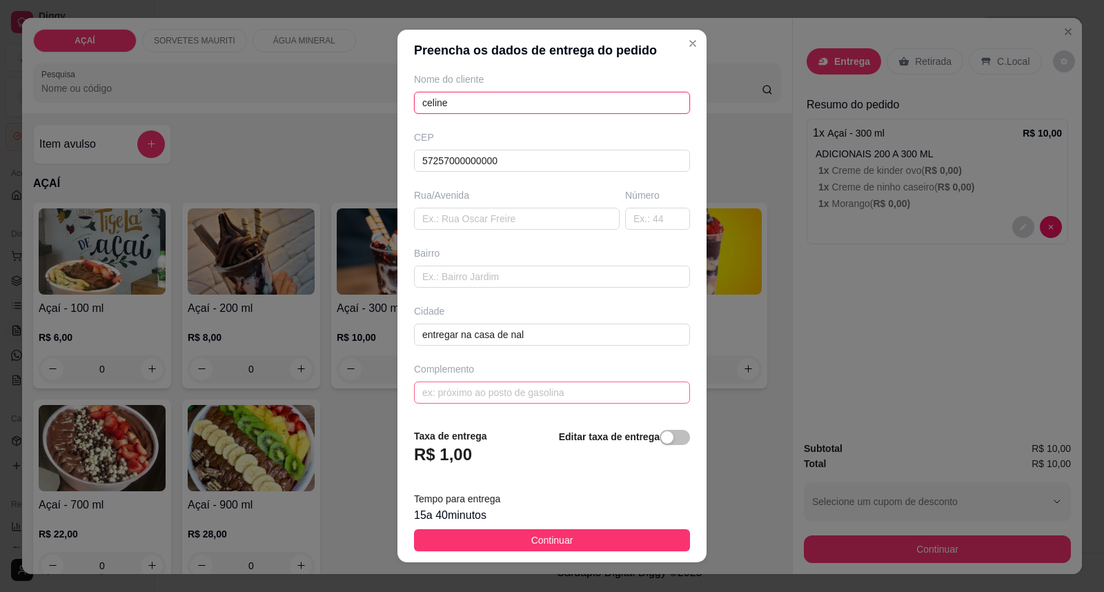
type input "celine"
click at [591, 400] on input "text" at bounding box center [552, 392] width 276 height 22
type input "Pra entregar na [GEOGRAPHIC_DATA]"
click at [616, 541] on button "Continuar" at bounding box center [552, 540] width 276 height 22
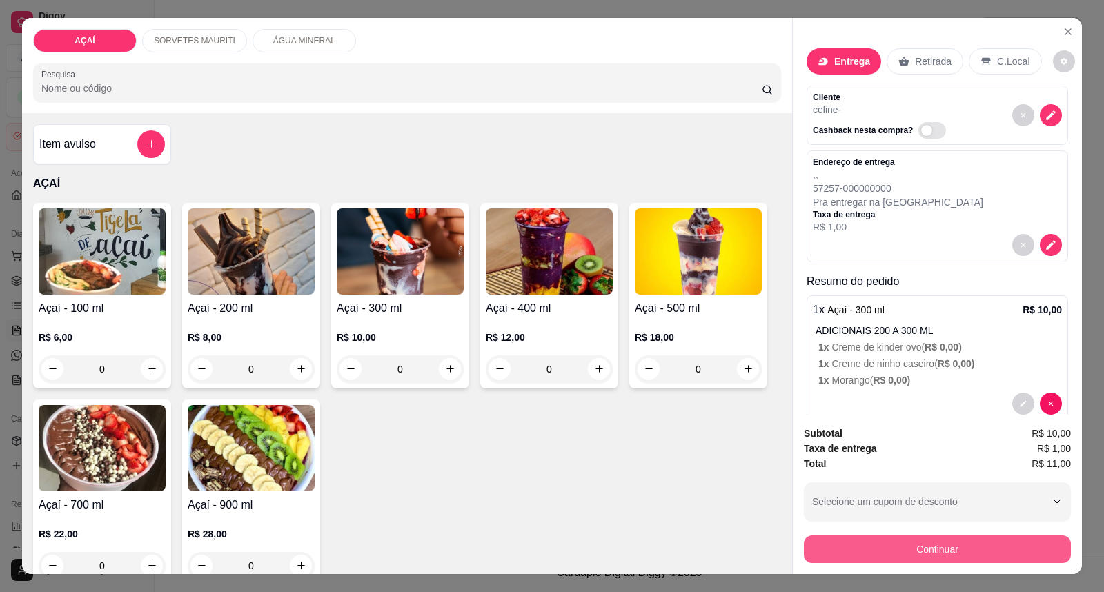
click at [863, 556] on button "Continuar" at bounding box center [937, 549] width 267 height 28
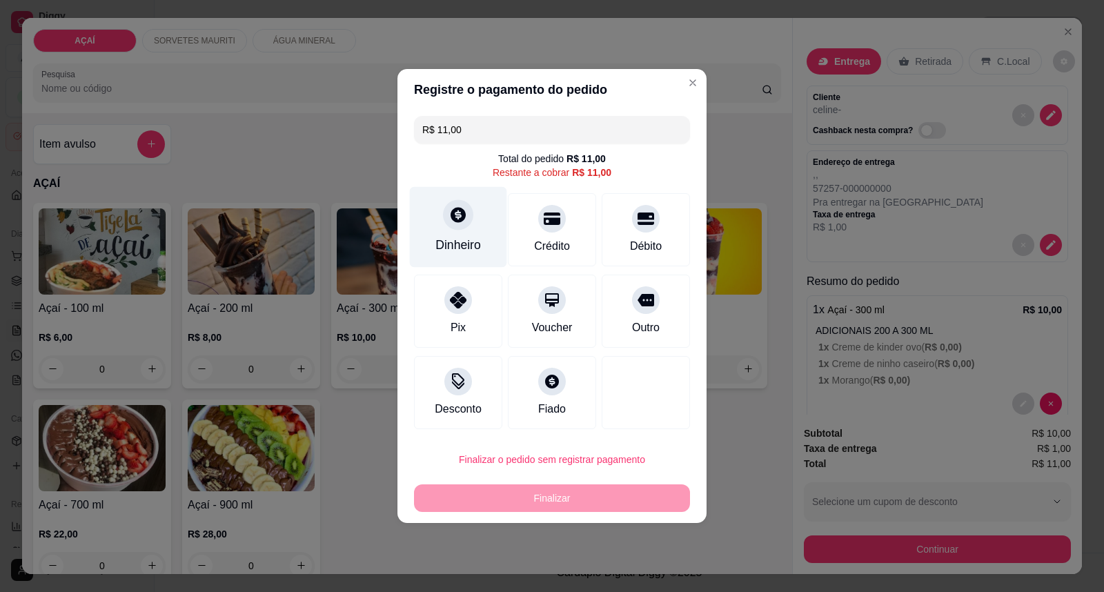
click at [477, 228] on div "Dinheiro" at bounding box center [458, 227] width 97 height 81
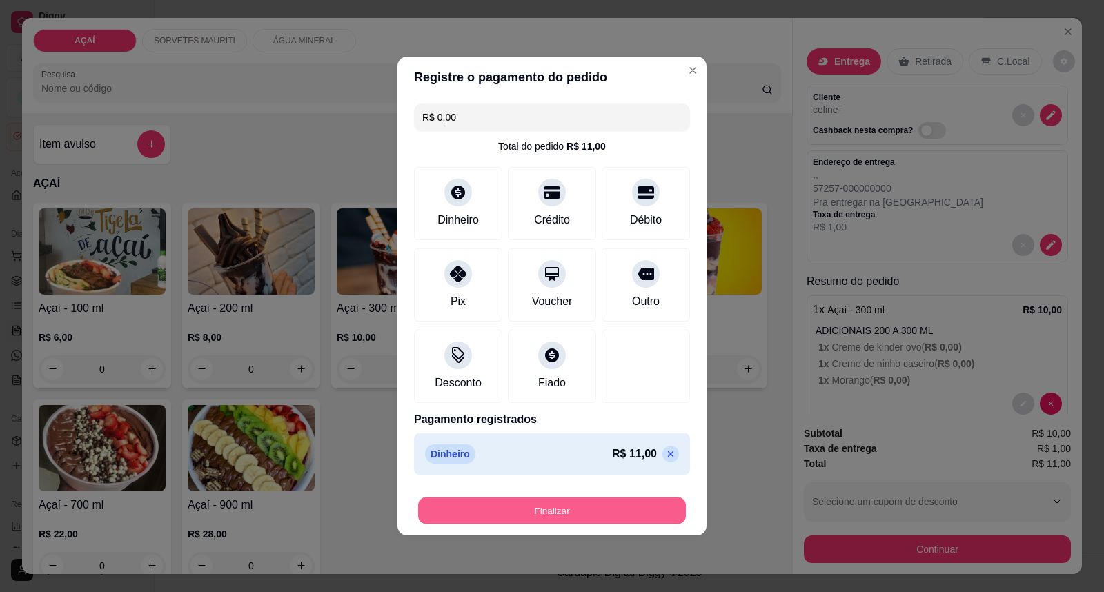
click at [610, 506] on button "Finalizar" at bounding box center [552, 510] width 268 height 27
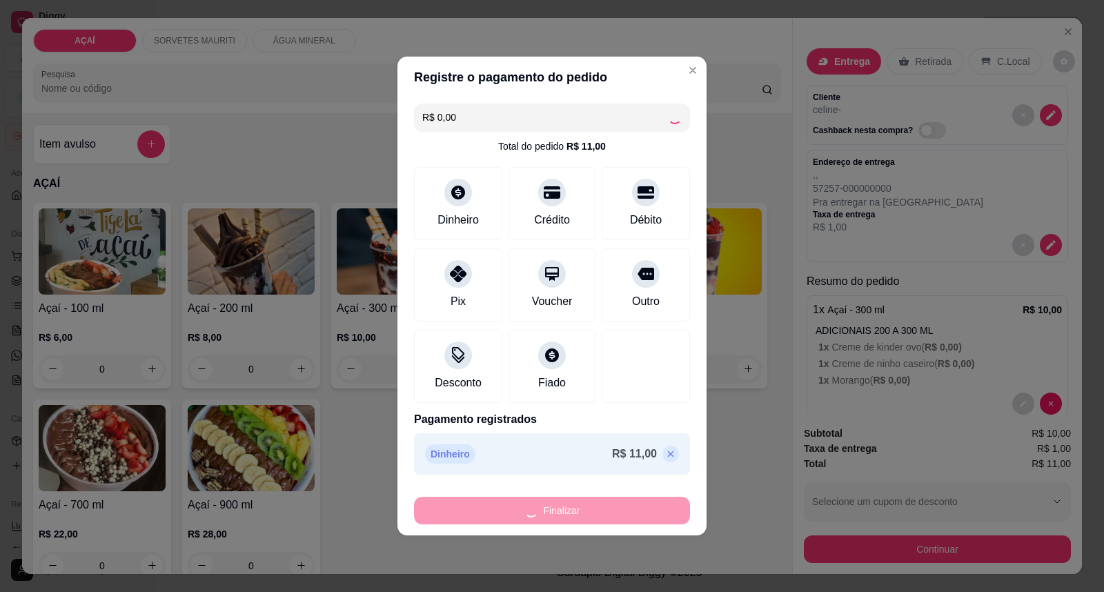
type input "-R$ 11,00"
